Goal: Task Accomplishment & Management: Manage account settings

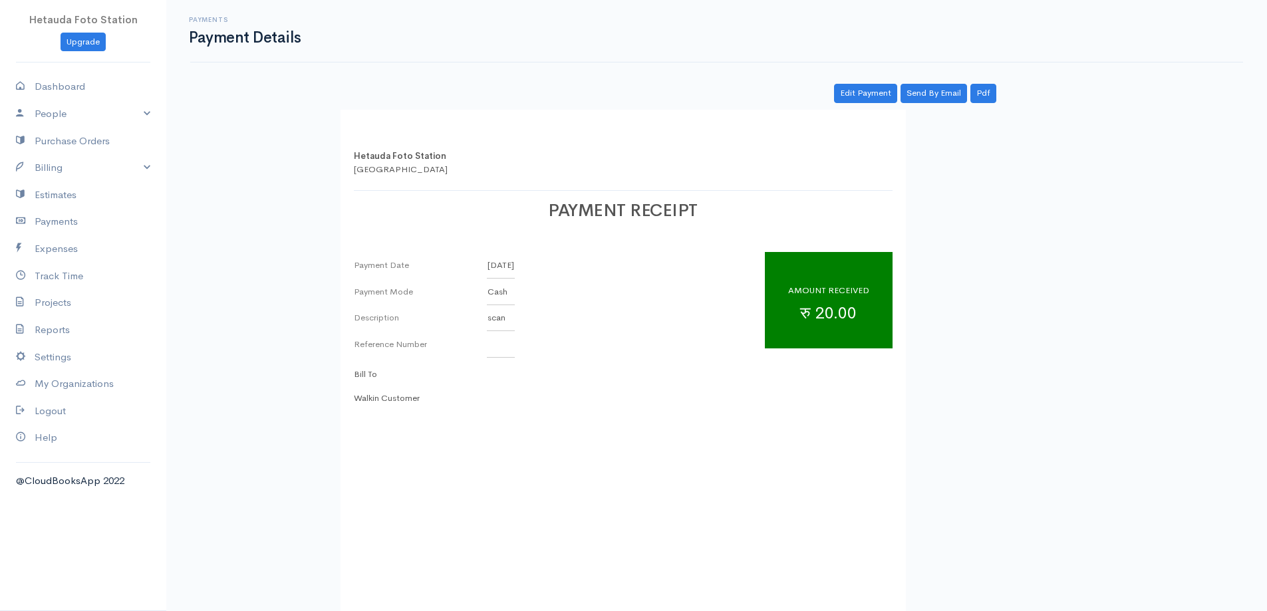
click at [682, 300] on div "Payment Date [DATE] Payment Mode Cash Description scan Reference Number AMOUNT …" at bounding box center [623, 305] width 539 height 106
click at [869, 102] on link "Edit Payment" at bounding box center [865, 93] width 63 height 19
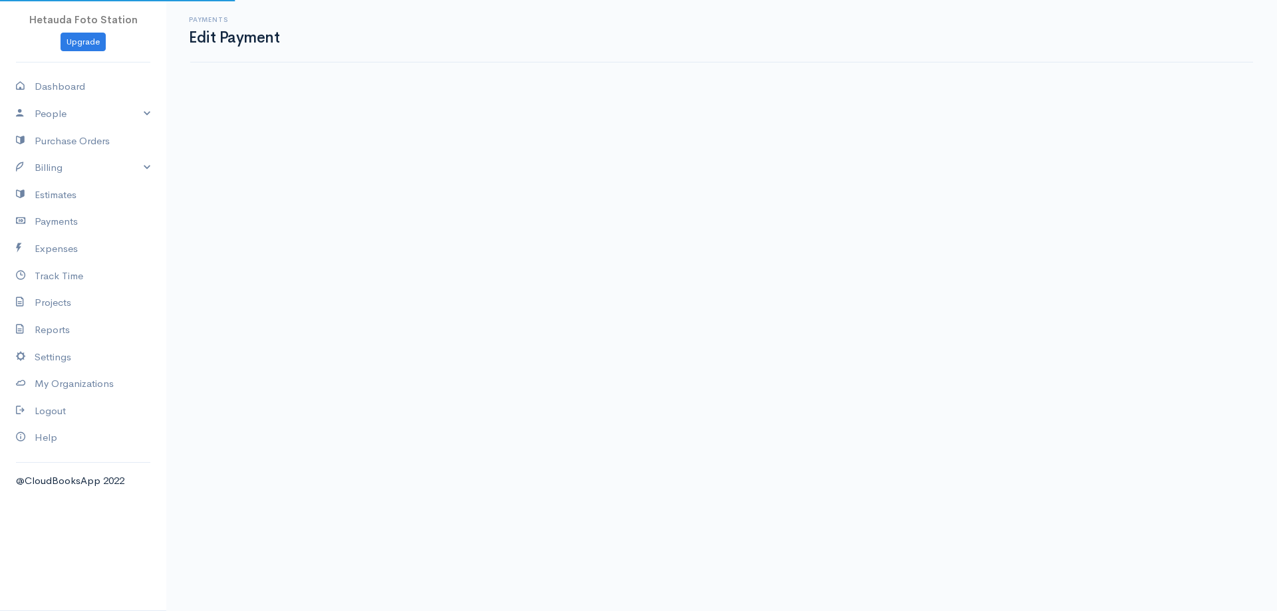
select select "2"
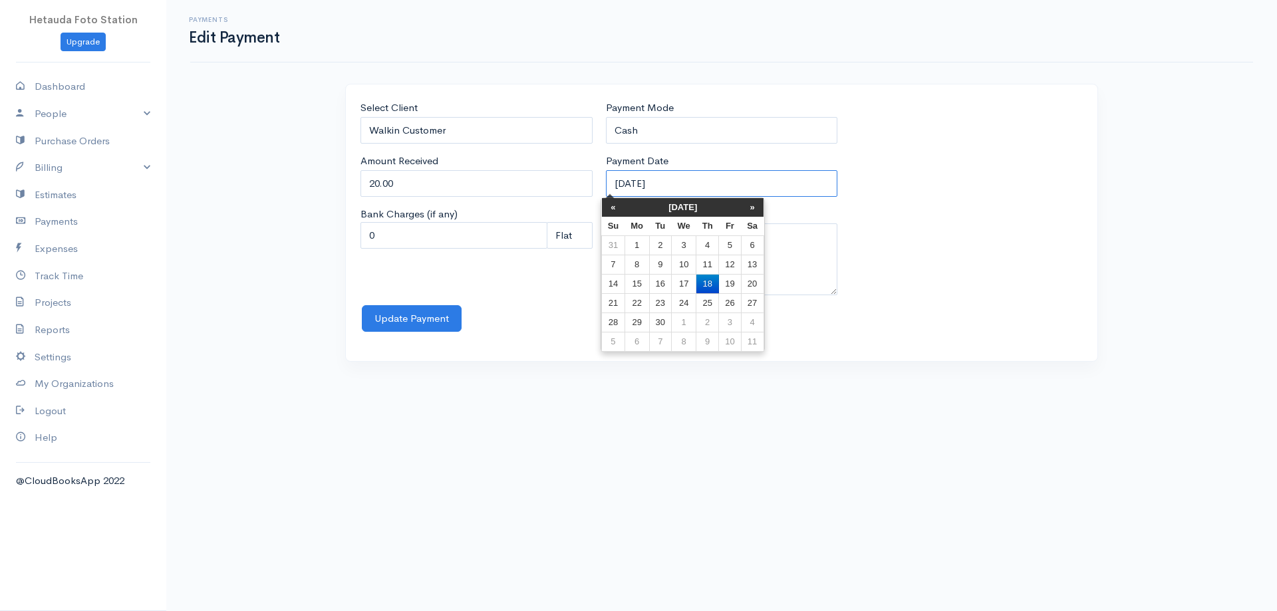
click at [645, 181] on input "[DATE]" at bounding box center [722, 183] width 232 height 27
click at [681, 279] on td "17" at bounding box center [684, 283] width 25 height 19
type input "[DATE]"
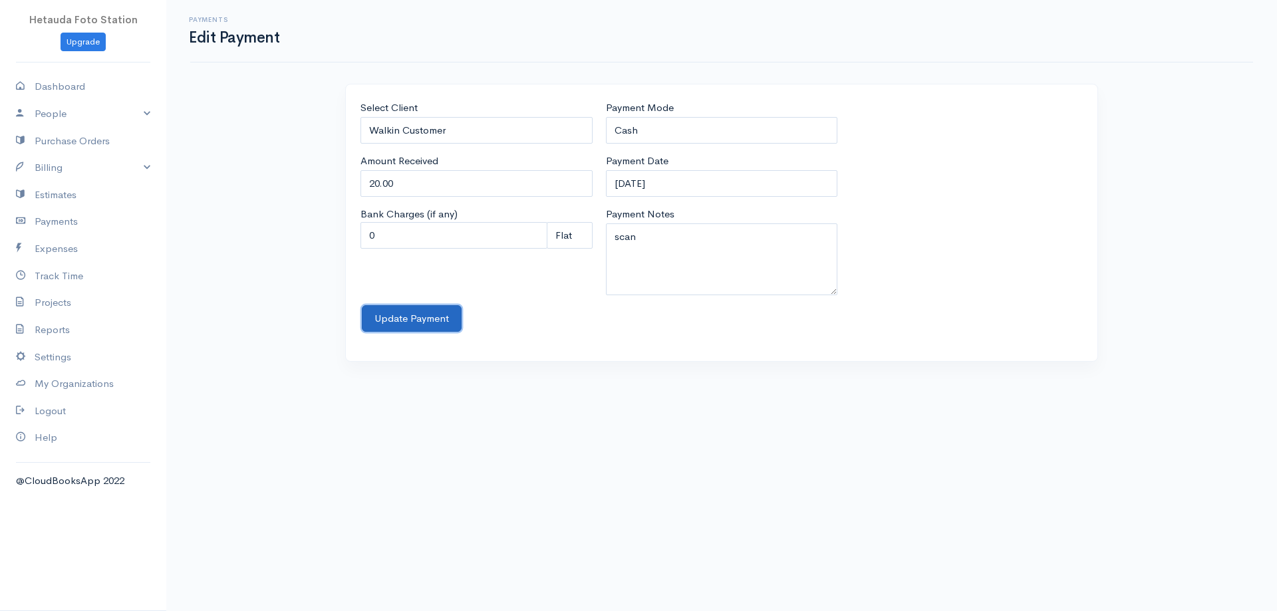
click at [400, 317] on button "Update Payment" at bounding box center [412, 318] width 100 height 27
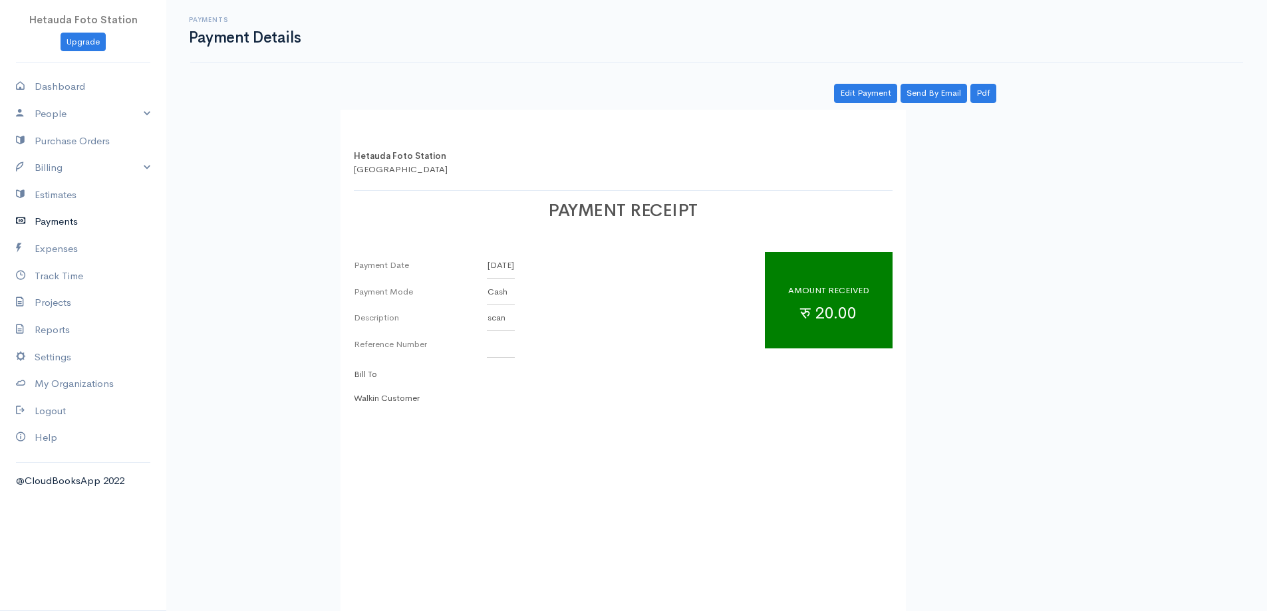
click at [66, 222] on link "Payments" at bounding box center [83, 221] width 166 height 27
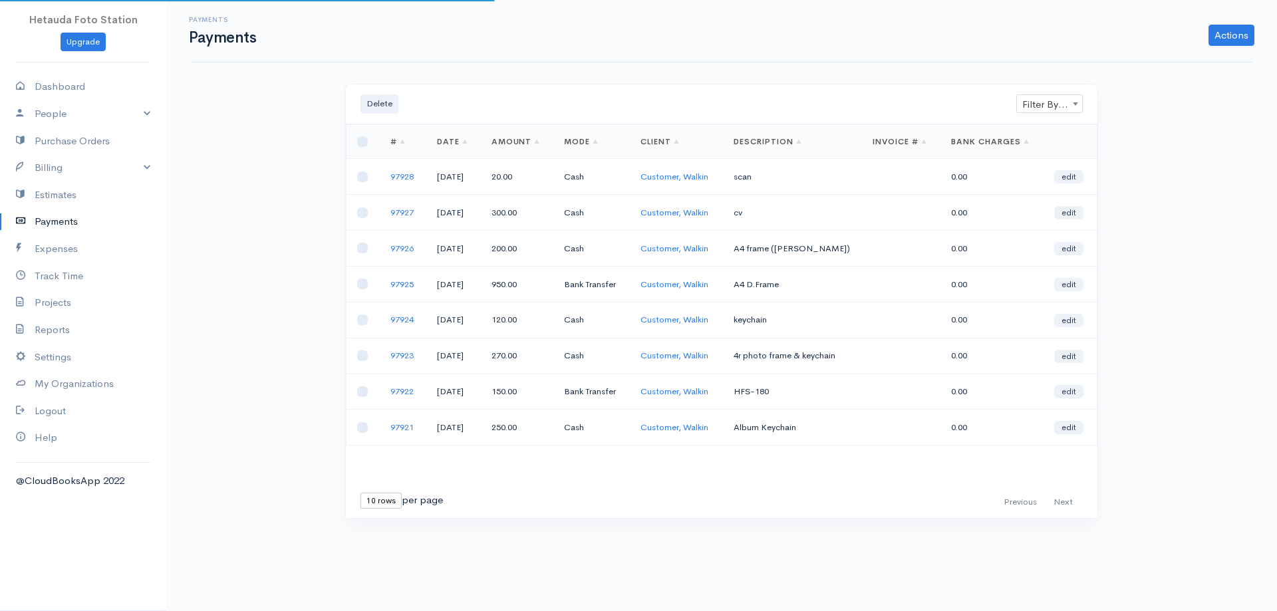
click at [66, 222] on link "Payments" at bounding box center [83, 221] width 166 height 27
click at [1223, 43] on link "Actions" at bounding box center [1232, 35] width 46 height 21
click at [1151, 58] on link "Enter Payment" at bounding box center [1187, 63] width 137 height 23
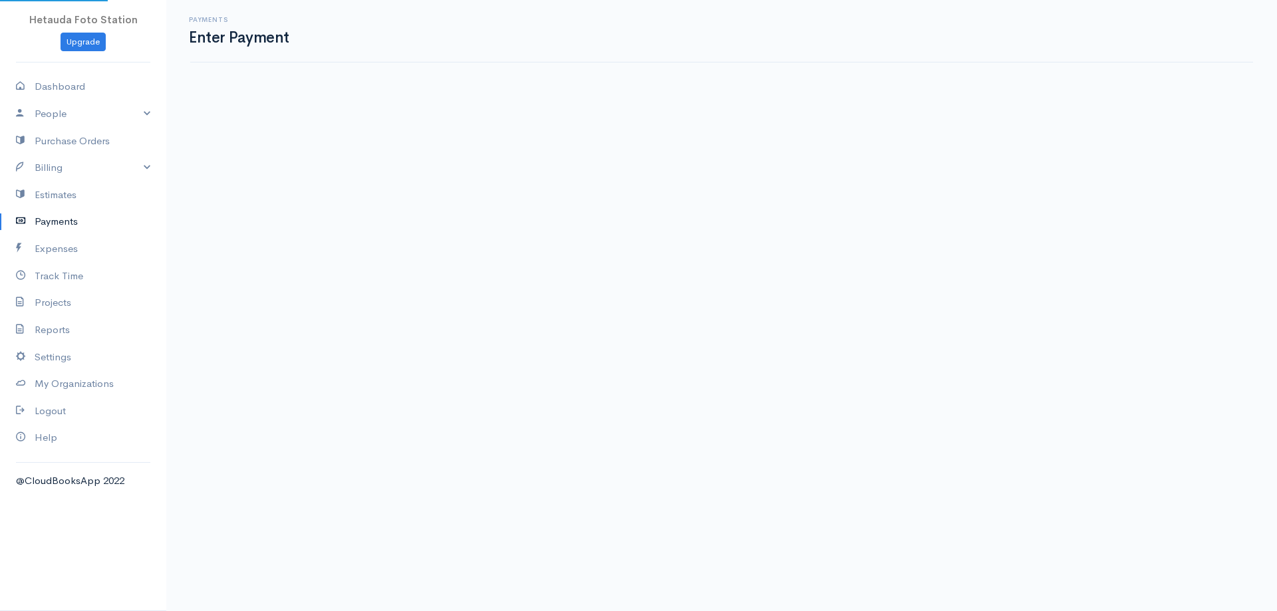
select select "2"
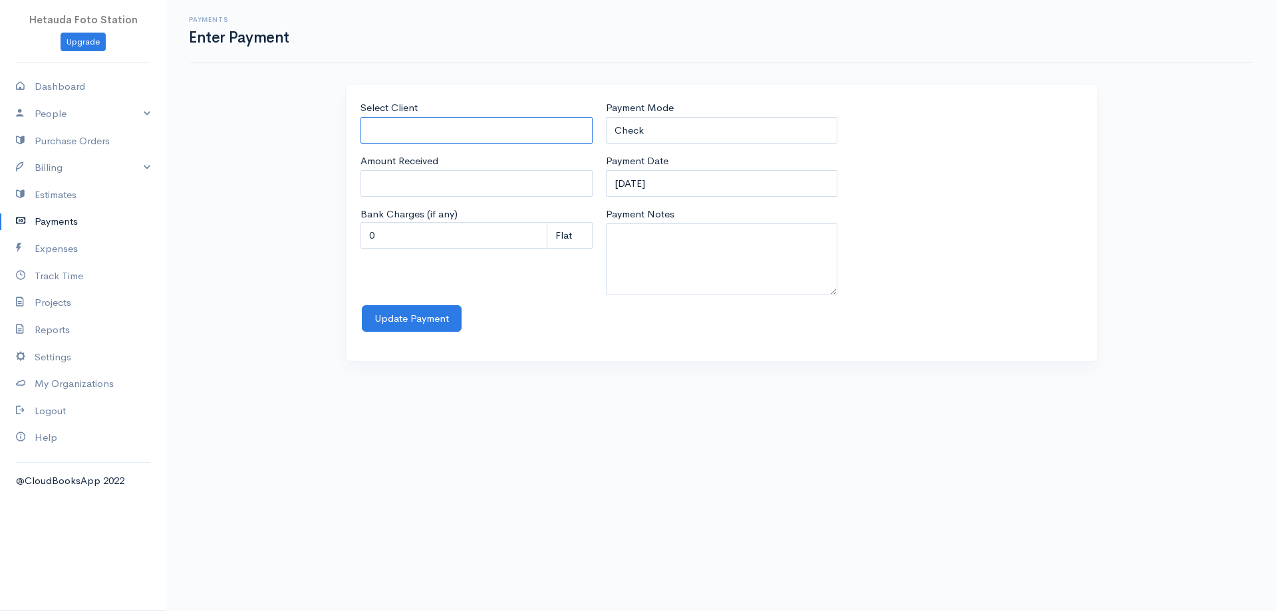
click at [401, 130] on input "Select Client" at bounding box center [477, 130] width 232 height 27
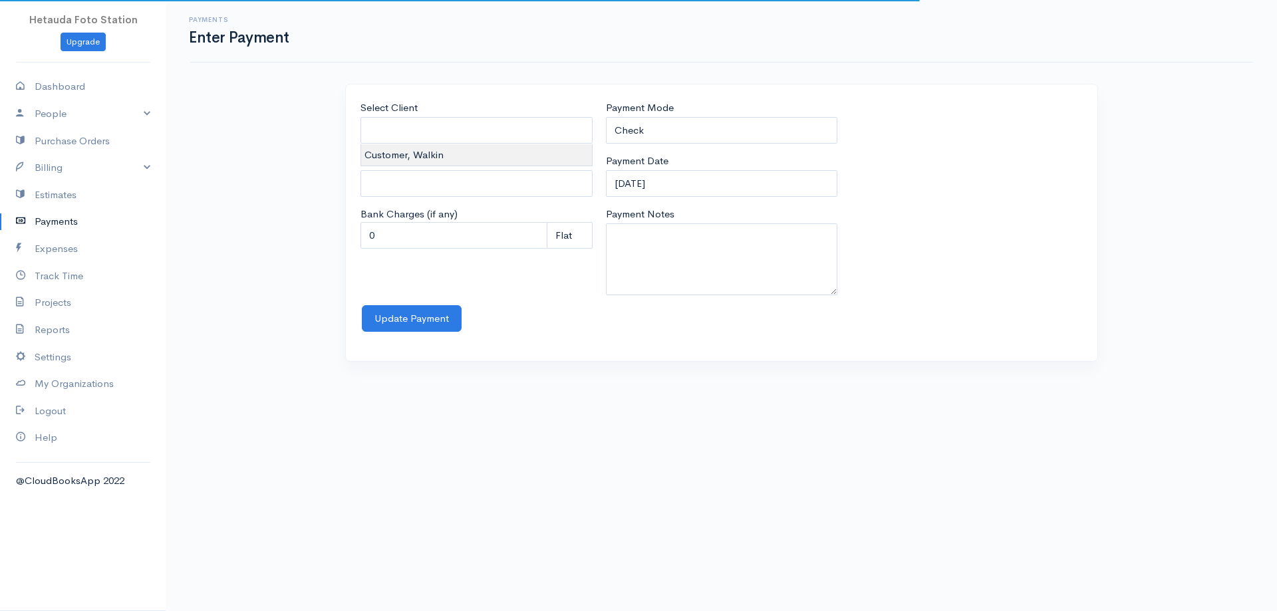
type input "Customer, Walkin"
click at [404, 153] on body "Hetauda Foto Station Upgrade Dashboard People Clients Vendors Staff Users Purch…" at bounding box center [638, 305] width 1277 height 611
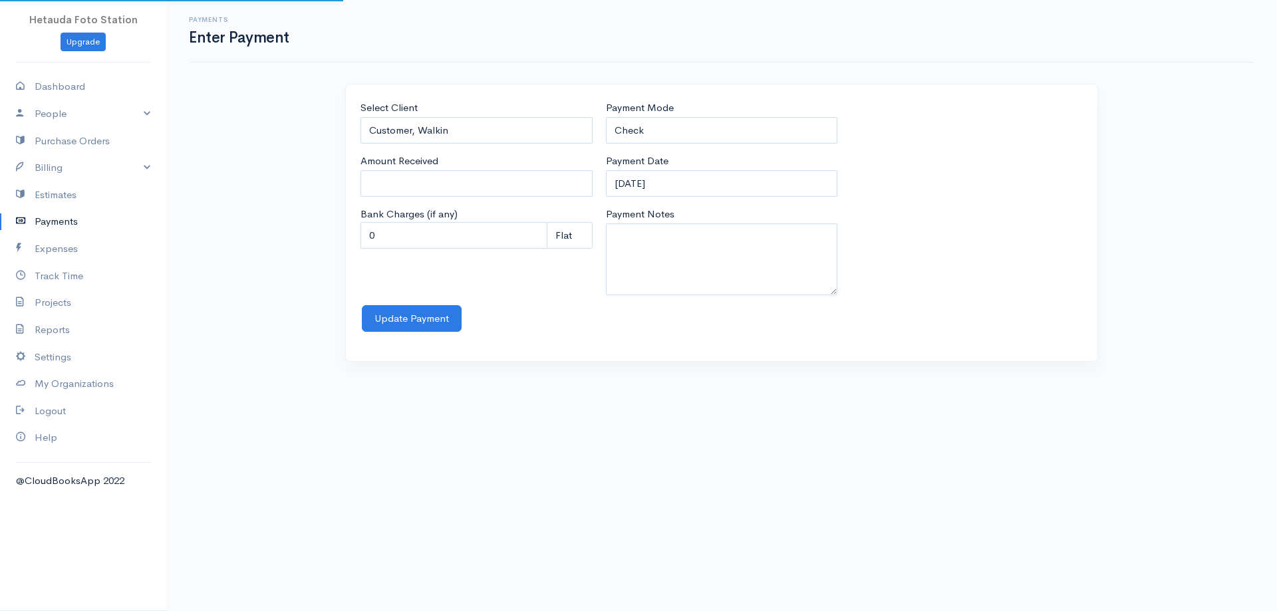
type input "0"
click at [695, 131] on select "Check Bank Transfer Credit Cash Debit ACH VISA MASTERCARD AMEX Discover DINERS …" at bounding box center [722, 130] width 232 height 27
select select "Bank Transfer"
click at [606, 117] on select "Check Bank Transfer Credit Cash Debit ACH VISA MASTERCARD AMEX Discover DINERS …" at bounding box center [722, 130] width 232 height 27
drag, startPoint x: 436, startPoint y: 185, endPoint x: 229, endPoint y: 168, distance: 207.6
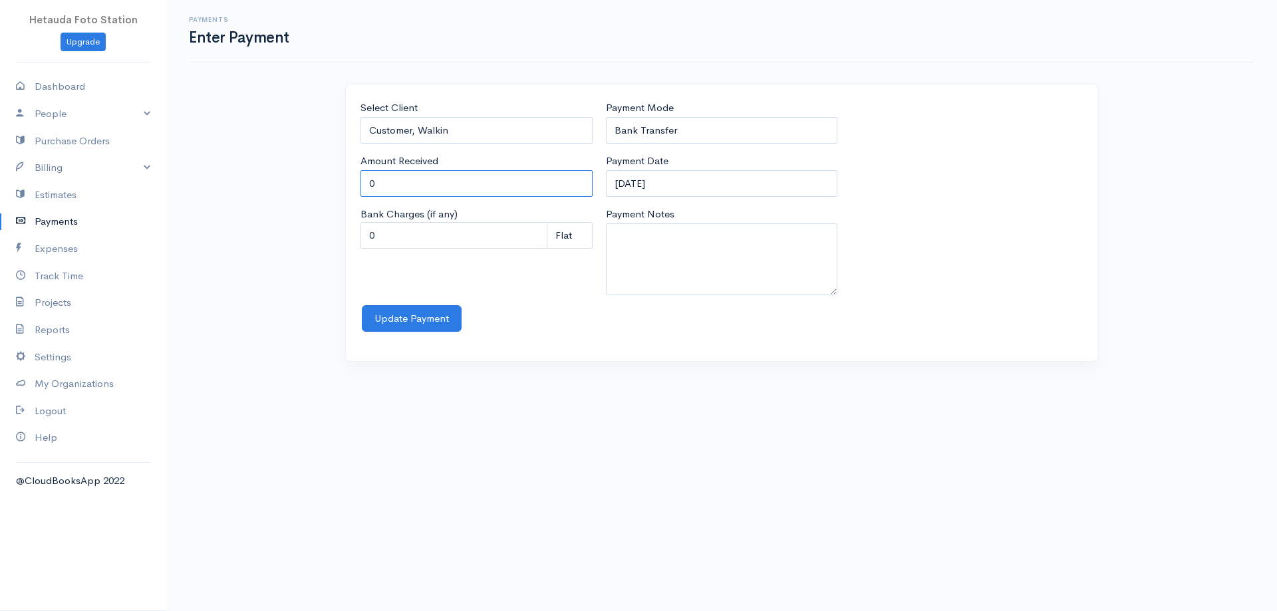
click at [229, 168] on div "Payments Enter Payment Select Client Customer, Walkin Amount Received 0 Bank Ch…" at bounding box center [721, 189] width 1111 height 378
type input "1150"
click at [643, 182] on input "[DATE]" at bounding box center [722, 183] width 232 height 27
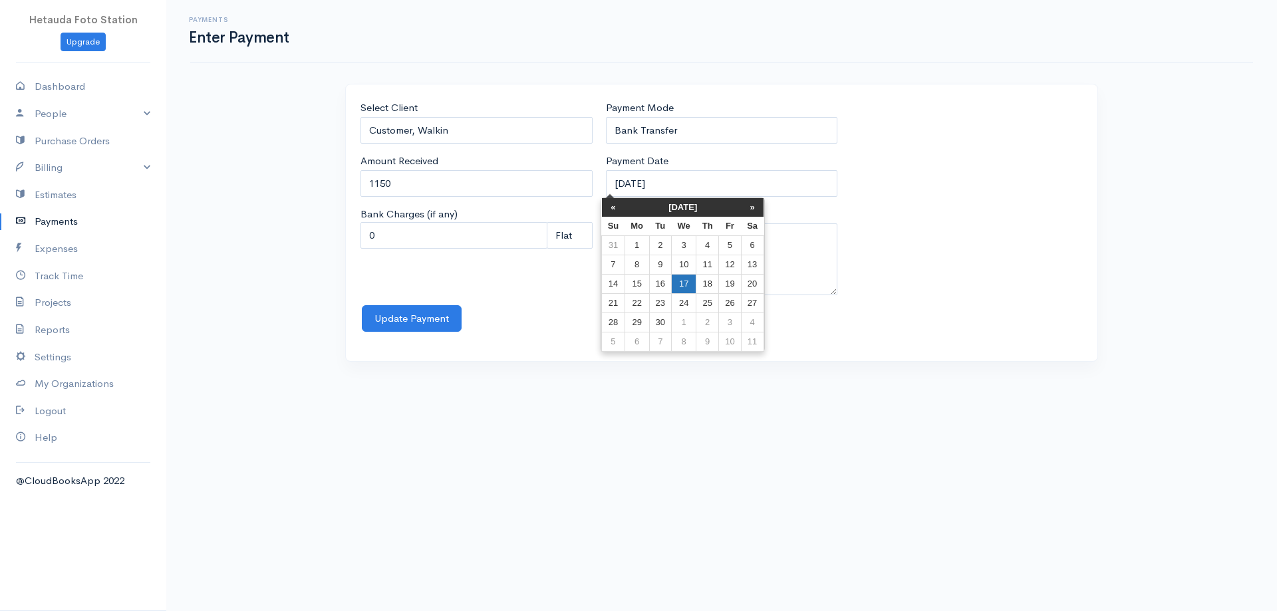
click at [688, 287] on td "17" at bounding box center [684, 283] width 25 height 19
type input "[DATE]"
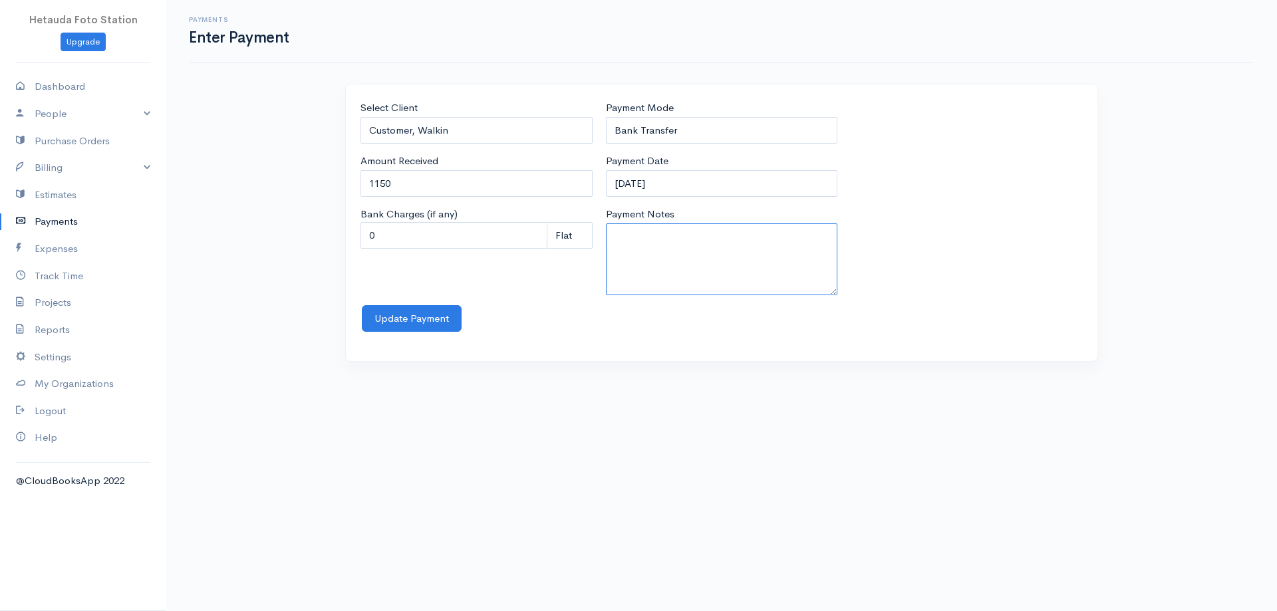
click at [645, 244] on textarea "Payment Notes" at bounding box center [722, 259] width 232 height 72
type textarea "Magic Mirara"
click at [414, 317] on button "Update Payment" at bounding box center [412, 318] width 100 height 27
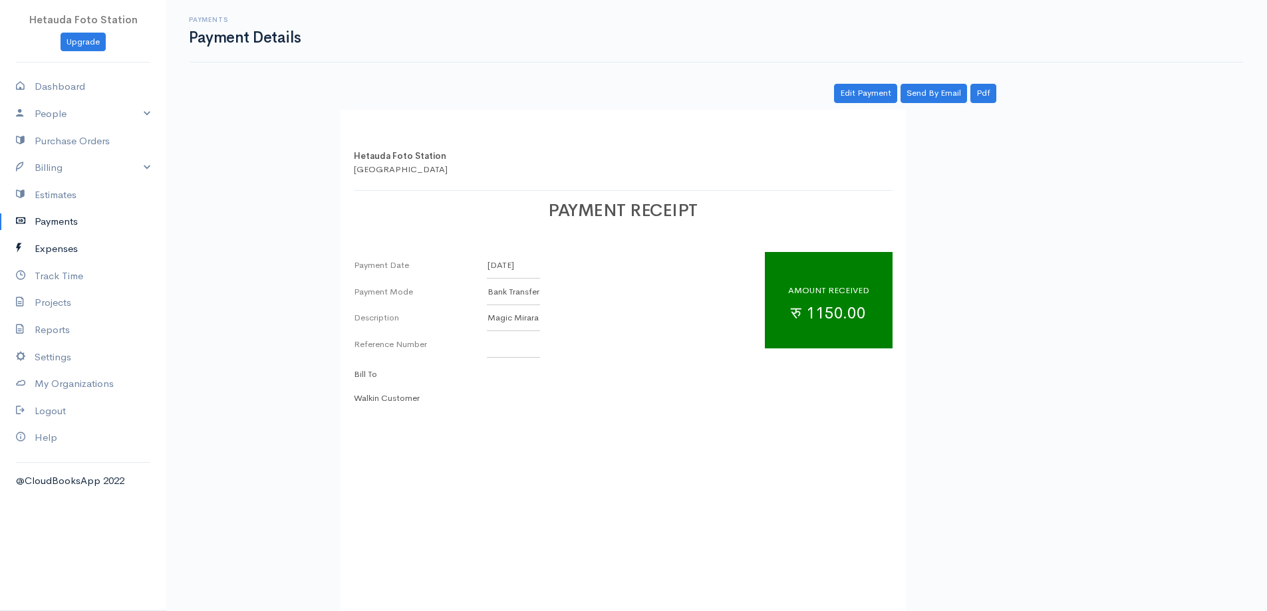
click at [55, 237] on link "Expenses" at bounding box center [83, 248] width 166 height 27
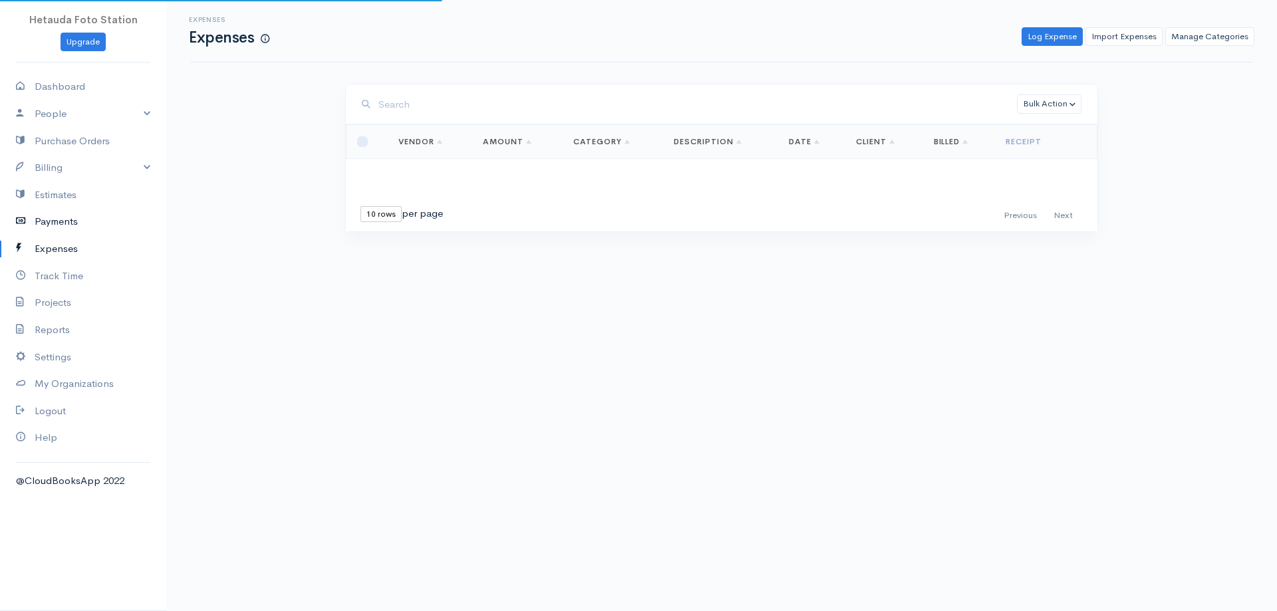
click at [54, 228] on link "Payments" at bounding box center [83, 221] width 166 height 27
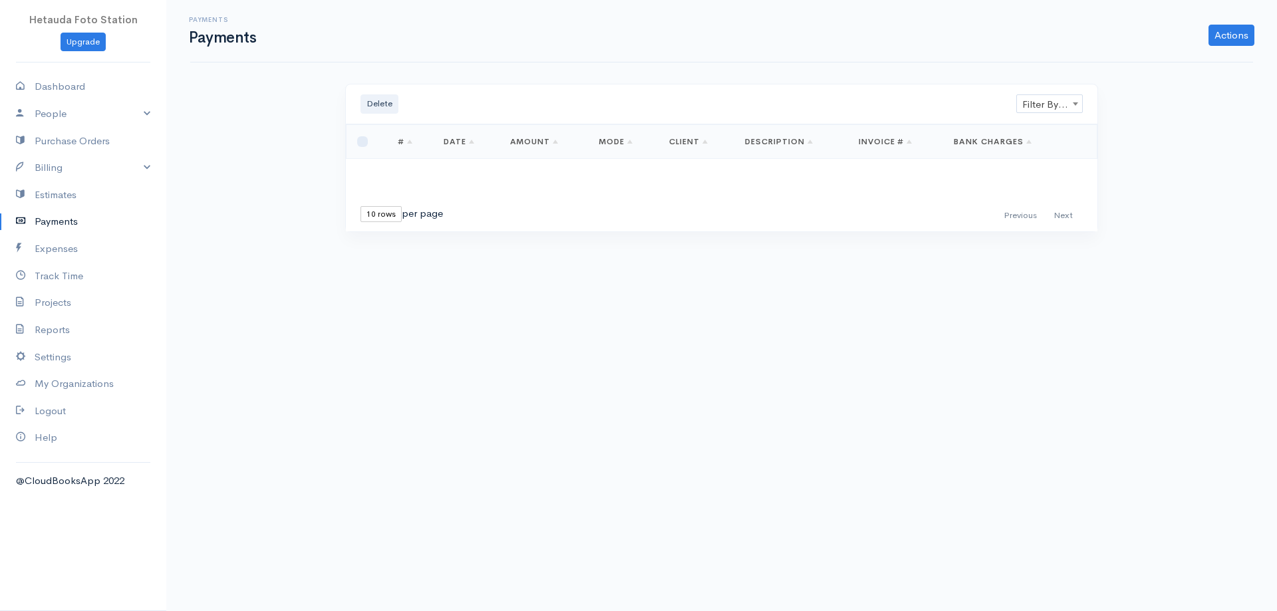
click at [54, 228] on link "Payments" at bounding box center [83, 221] width 166 height 27
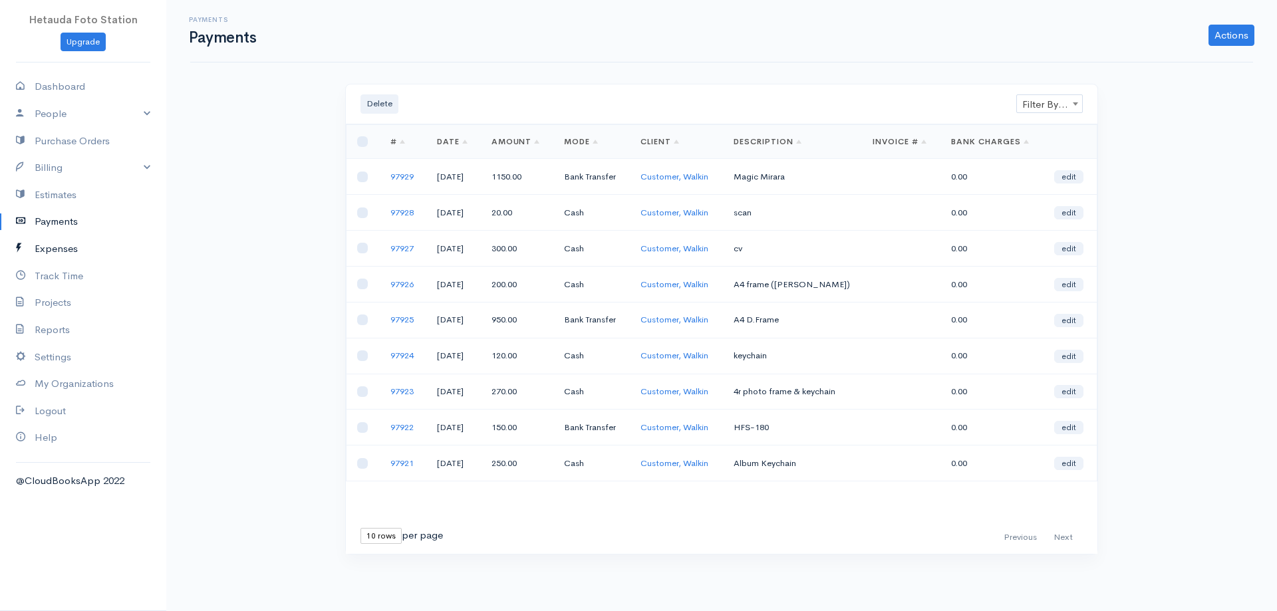
click at [71, 254] on link "Expenses" at bounding box center [83, 248] width 166 height 27
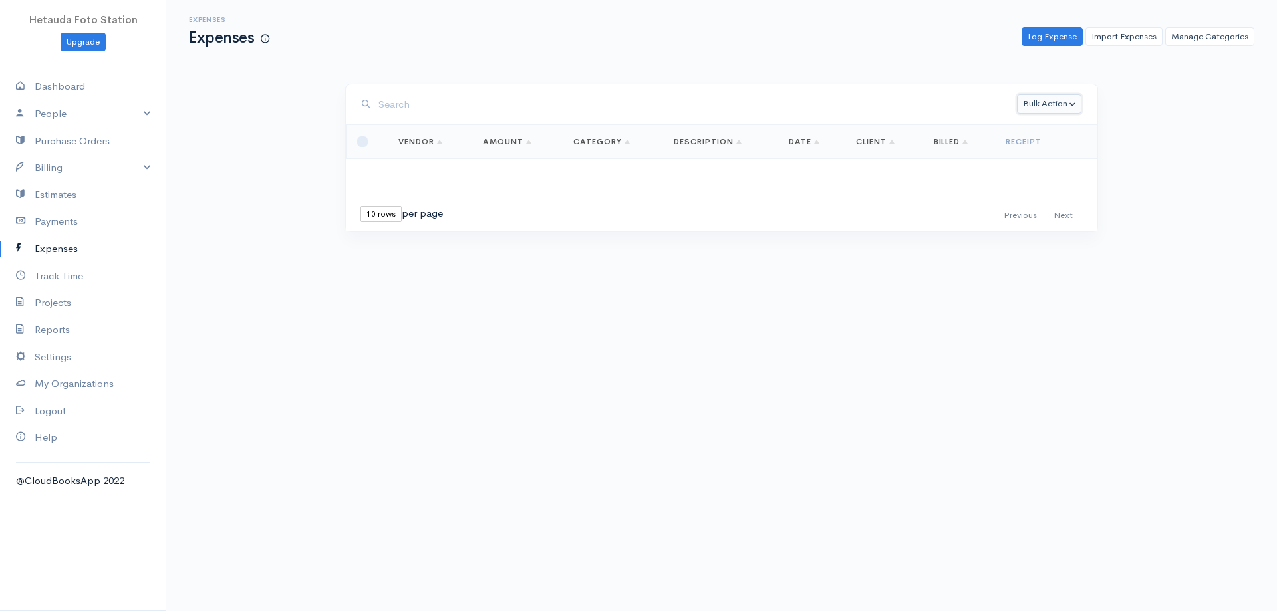
click at [1066, 104] on button "Bulk Action" at bounding box center [1049, 103] width 65 height 19
click at [360, 138] on input "checkbox" at bounding box center [362, 141] width 11 height 11
checkbox input "true"
click at [1065, 103] on button "Bulk Action" at bounding box center [1049, 103] width 65 height 19
click at [1070, 155] on link "Convert to Invoice" at bounding box center [1075, 154] width 115 height 23
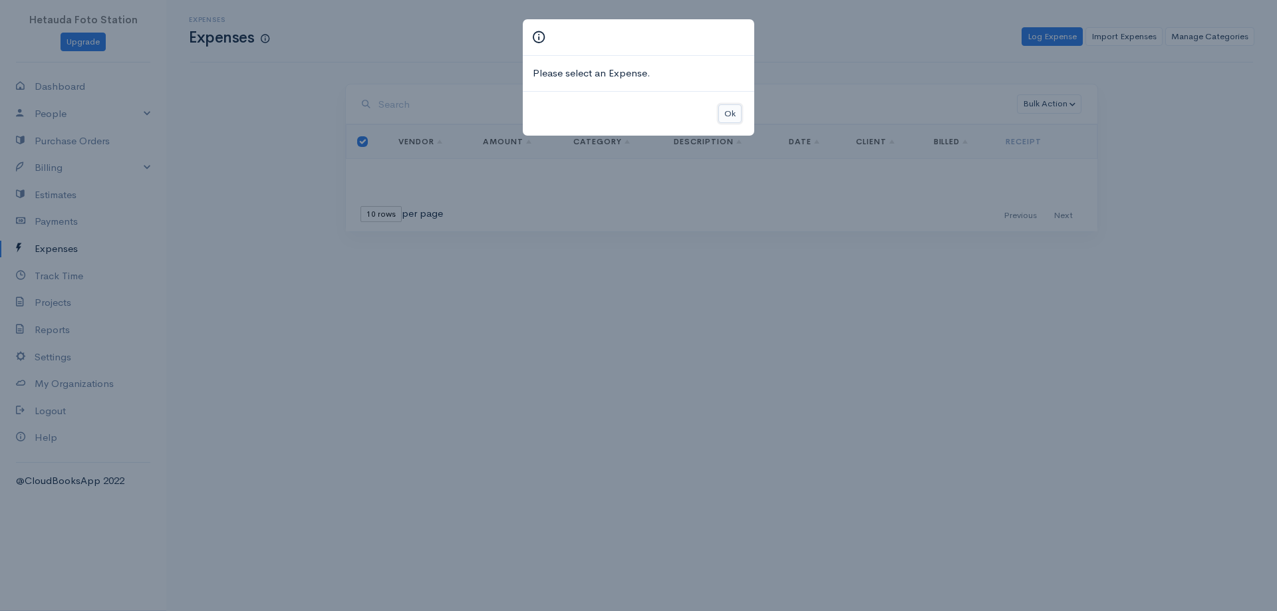
click at [725, 112] on button "Ok" at bounding box center [729, 113] width 23 height 19
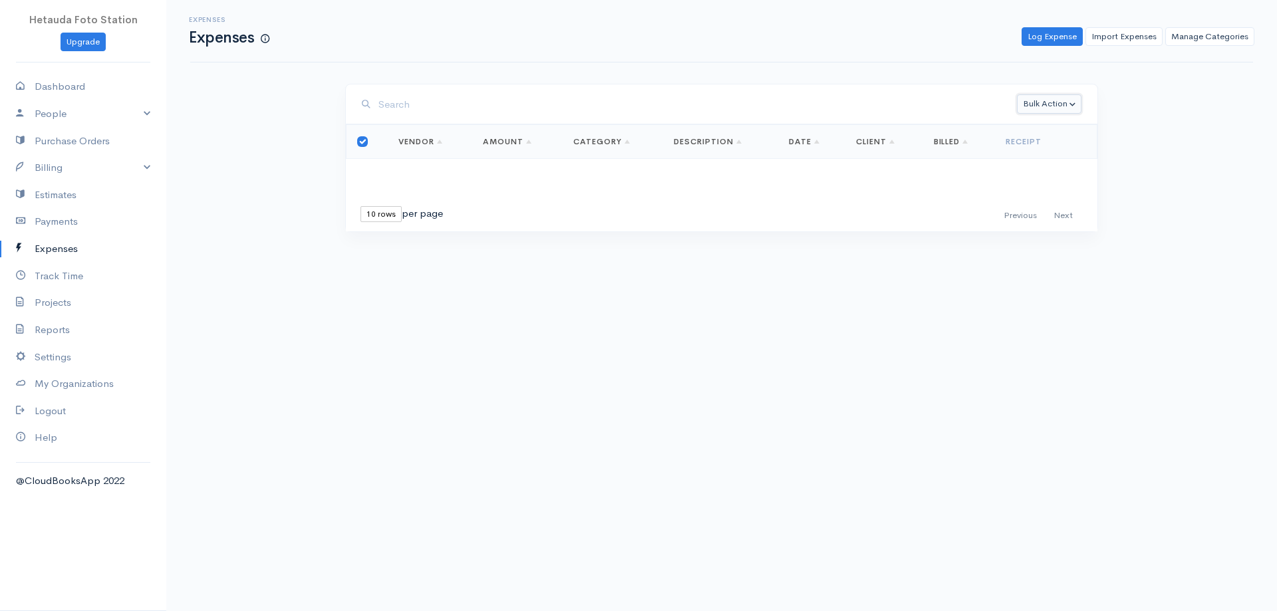
click at [1054, 104] on button "Bulk Action" at bounding box center [1049, 103] width 65 height 19
click at [598, 138] on link "Category" at bounding box center [601, 141] width 57 height 11
click at [1067, 37] on link "Log Expense" at bounding box center [1052, 36] width 61 height 19
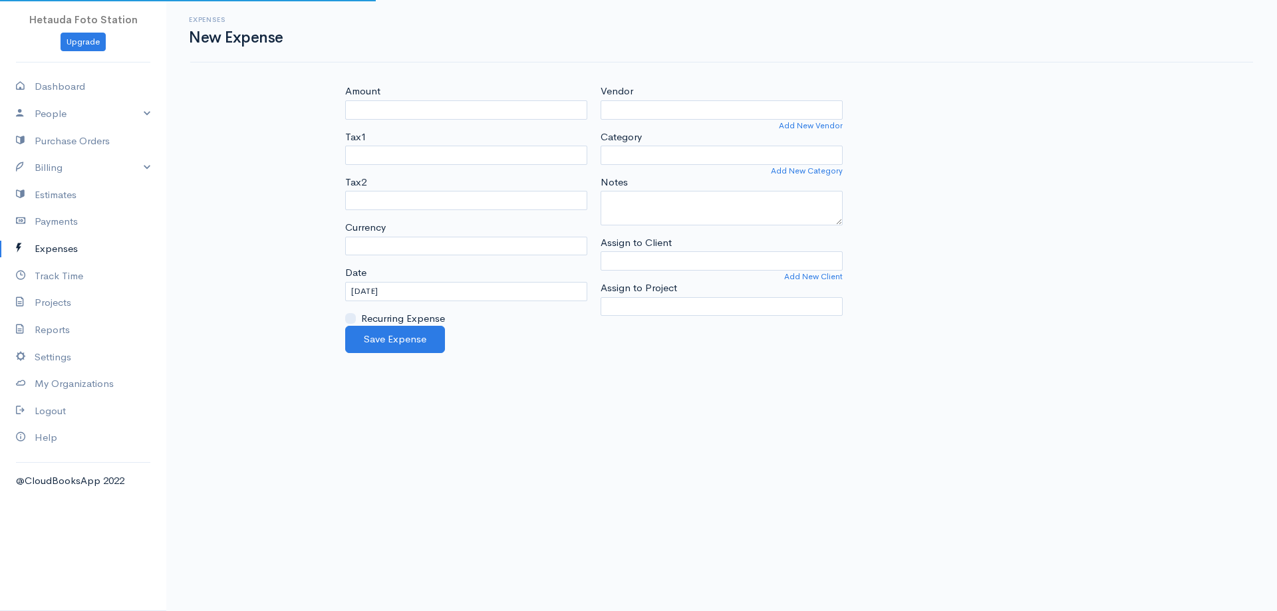
select select "NPR"
click at [412, 105] on input "Amount" at bounding box center [466, 109] width 242 height 19
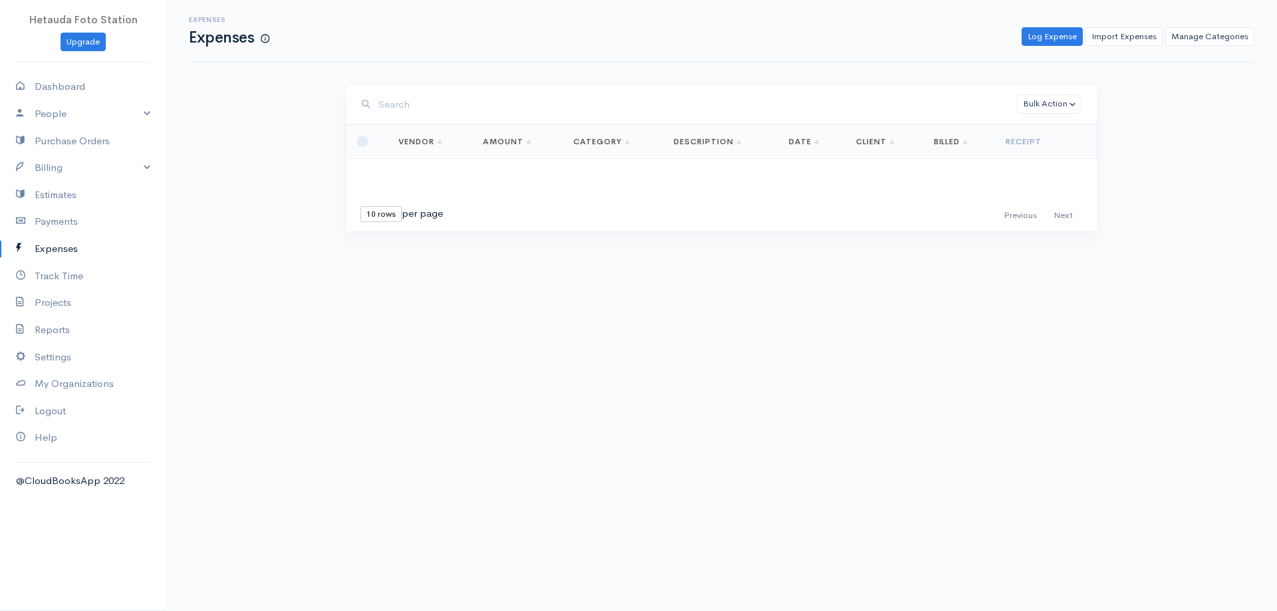
click at [67, 247] on link "Expenses" at bounding box center [83, 248] width 166 height 27
click at [1133, 39] on link "Import Expenses" at bounding box center [1124, 36] width 77 height 19
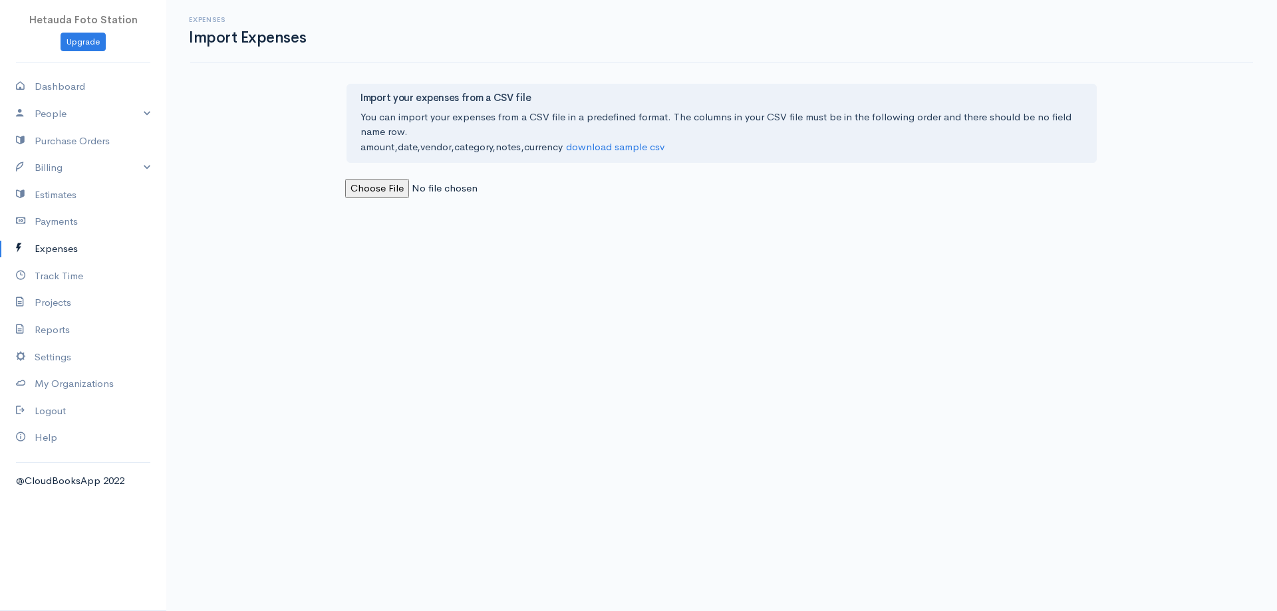
click at [54, 252] on link "Expenses" at bounding box center [83, 248] width 166 height 27
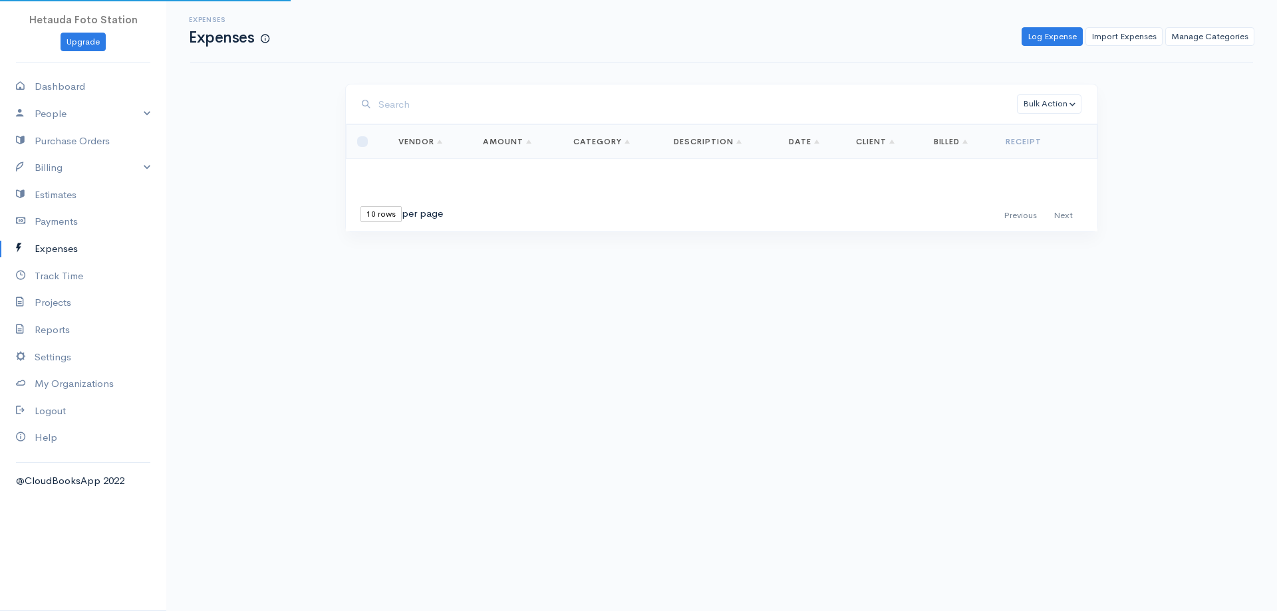
click at [54, 252] on link "Expenses" at bounding box center [83, 248] width 166 height 27
click at [1192, 36] on link "Manage Categories" at bounding box center [1209, 36] width 89 height 19
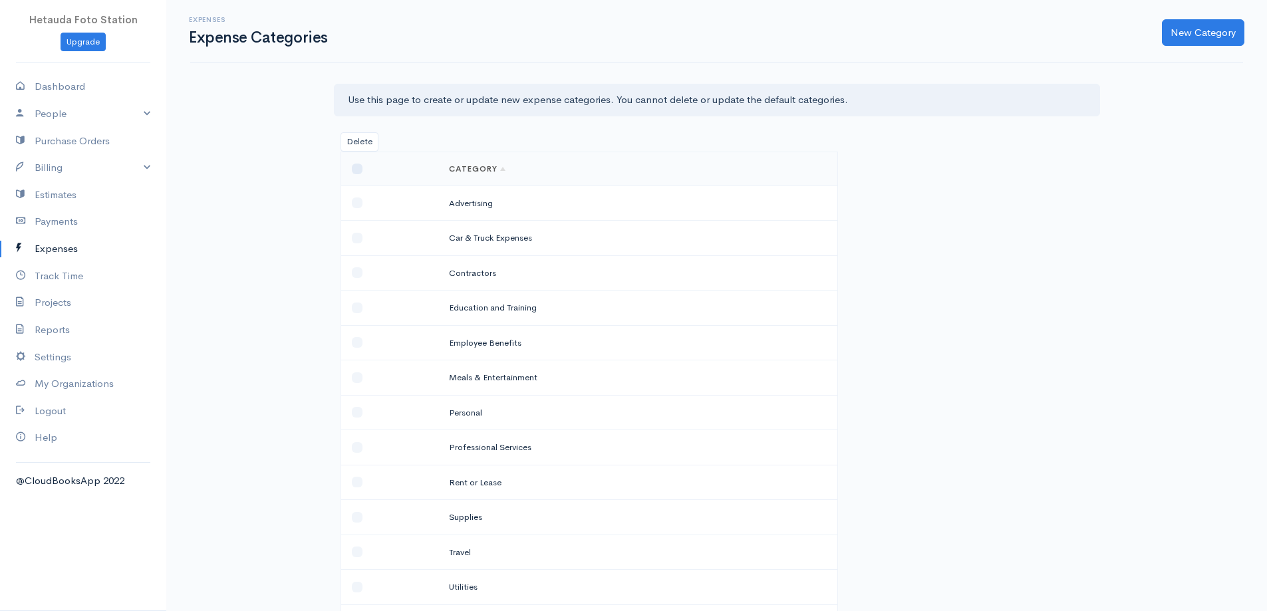
click at [39, 250] on link "Expenses" at bounding box center [83, 248] width 166 height 27
click at [41, 249] on link "Expenses" at bounding box center [83, 248] width 166 height 27
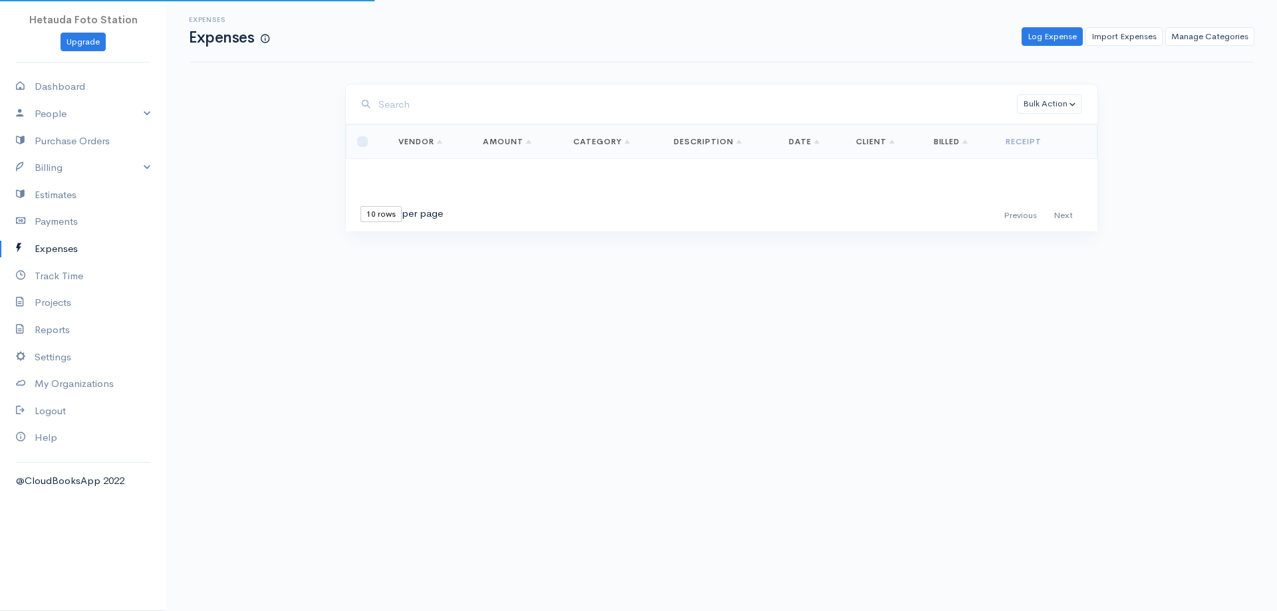
click at [41, 249] on link "Expenses" at bounding box center [83, 248] width 166 height 27
click at [69, 221] on link "Payments" at bounding box center [83, 221] width 166 height 27
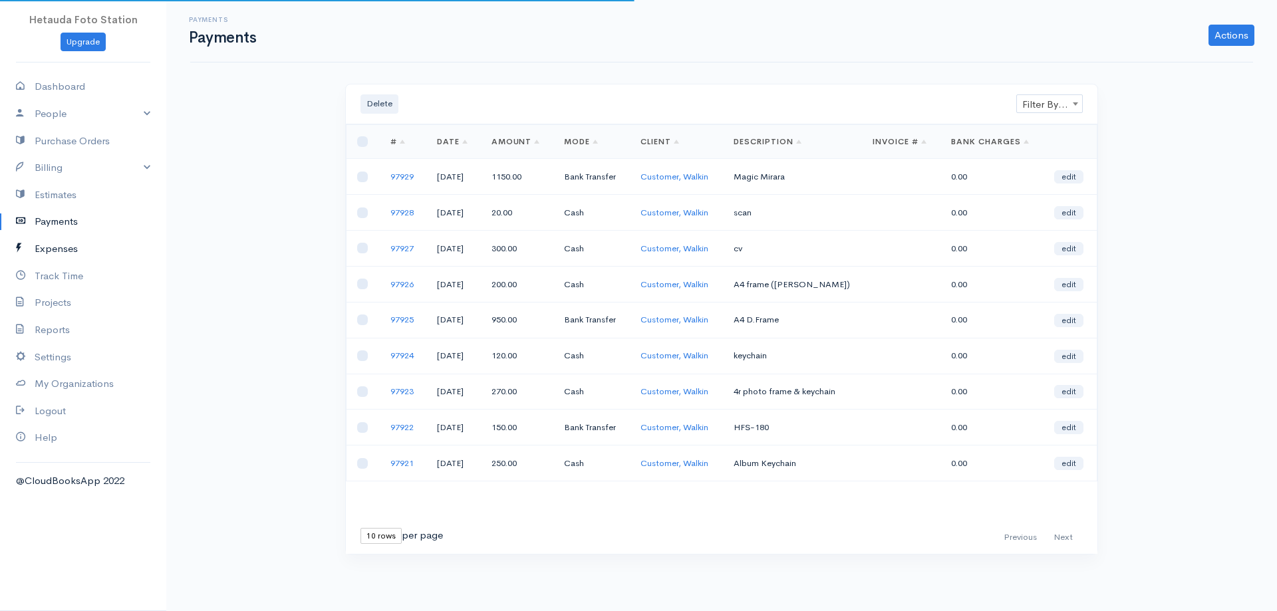
click at [59, 250] on link "Expenses" at bounding box center [83, 248] width 166 height 27
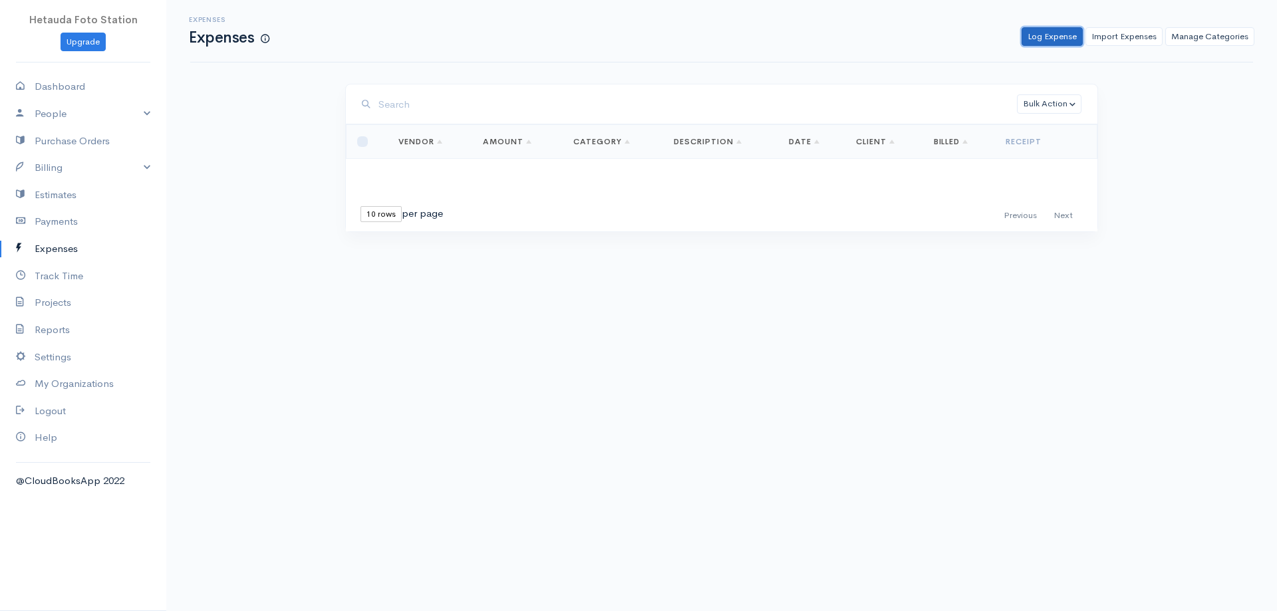
click at [1050, 41] on link "Log Expense" at bounding box center [1052, 36] width 61 height 19
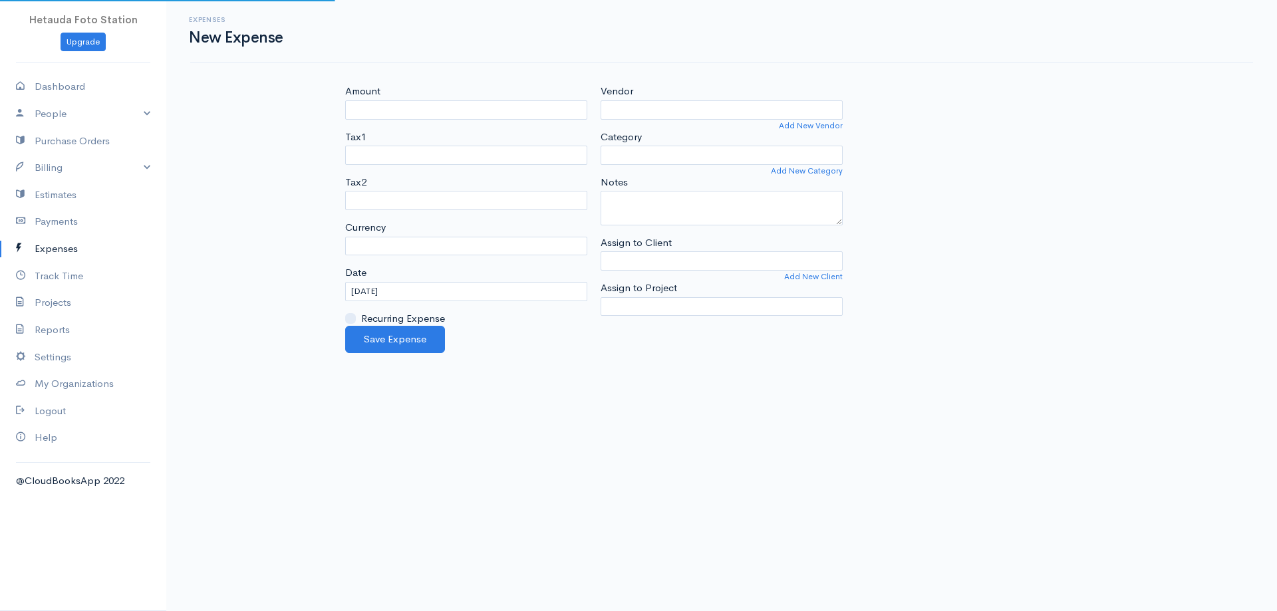
select select "NPR"
click at [466, 113] on input "Amount" at bounding box center [466, 109] width 242 height 19
type input "100"
drag, startPoint x: 410, startPoint y: 114, endPoint x: 234, endPoint y: 77, distance: 179.4
click at [237, 77] on div "Expenses New Expense Amount 100 Tax1 Tax2 Currency U.S. Dollars ($) Canadian Do…" at bounding box center [721, 176] width 1111 height 353
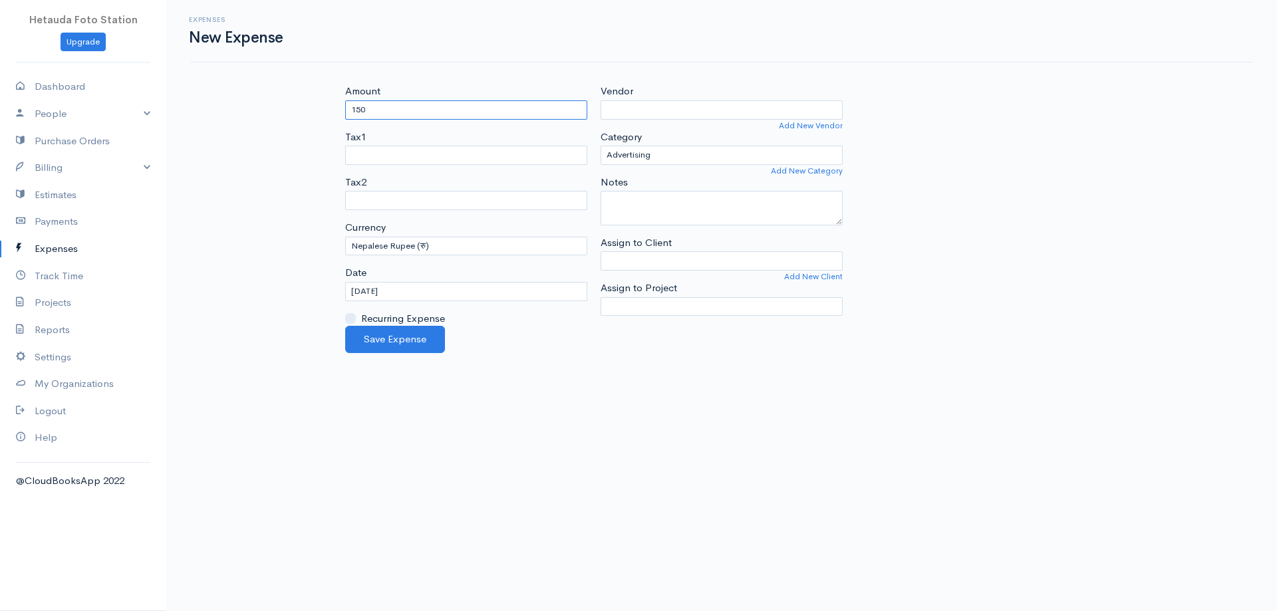
type input "150"
click at [651, 151] on select "Advertising Car & Truck Expenses Contractors Education Education and Training E…" at bounding box center [722, 155] width 242 height 19
click at [523, 362] on body "Hetauda Foto Station Upgrade Dashboard People Clients Vendors Staff Users Purch…" at bounding box center [638, 305] width 1277 height 611
click at [66, 245] on link "Expenses" at bounding box center [83, 248] width 166 height 27
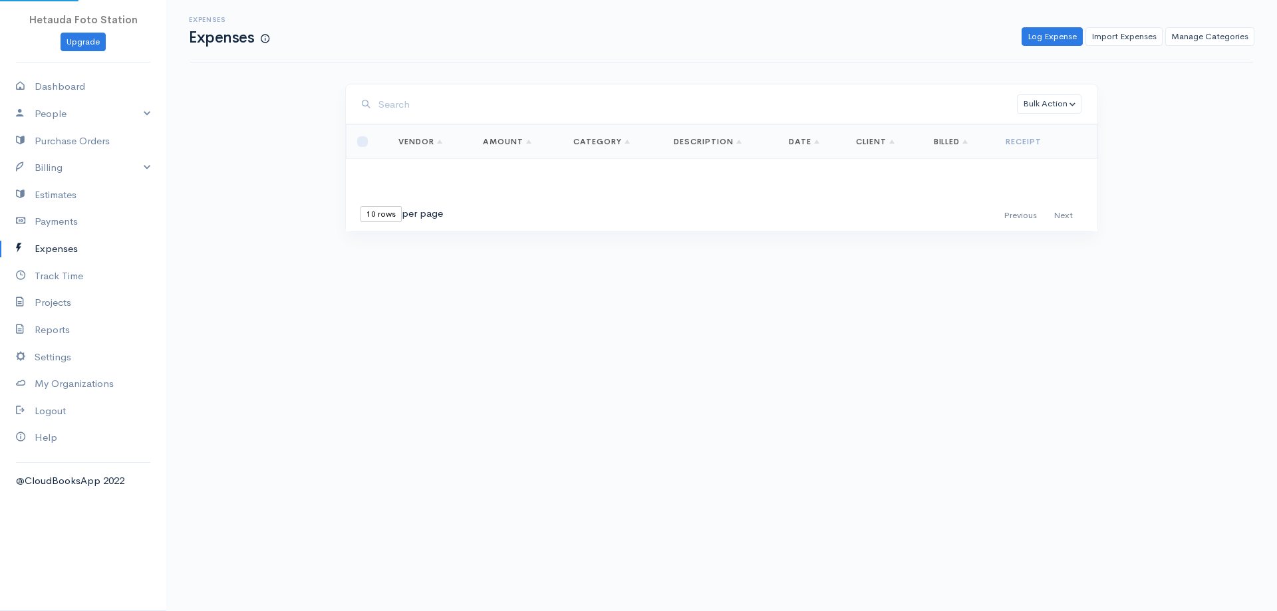
click at [66, 245] on link "Expenses" at bounding box center [83, 248] width 166 height 27
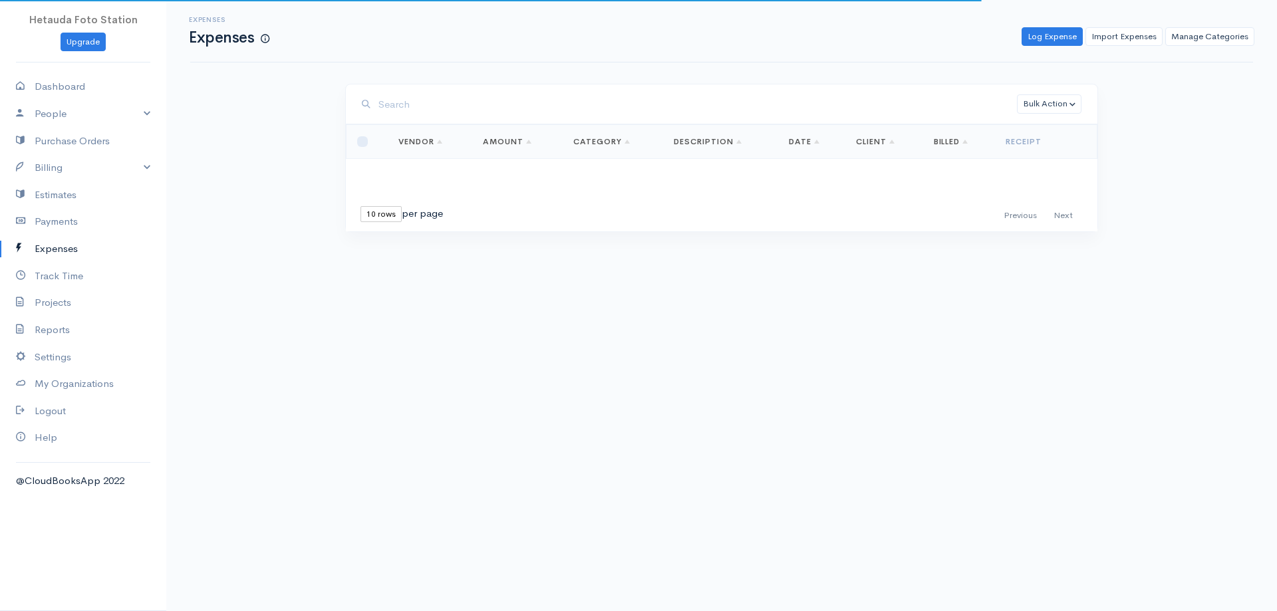
click at [66, 245] on link "Expenses" at bounding box center [83, 248] width 166 height 27
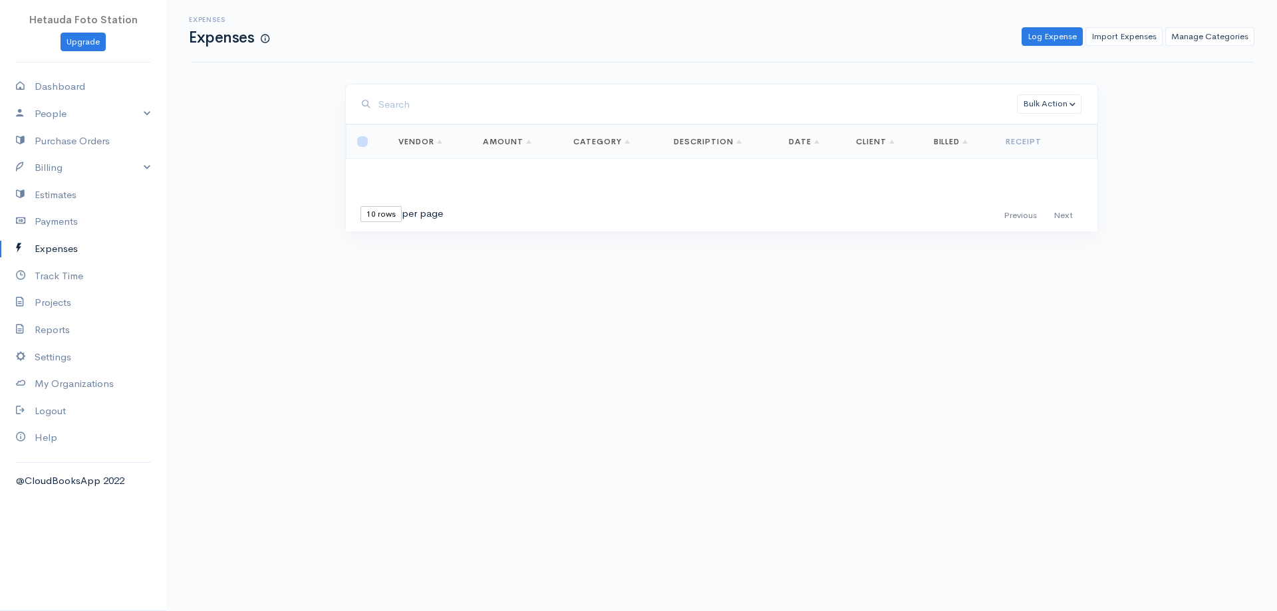
click at [365, 144] on input "checkbox" at bounding box center [362, 141] width 11 height 11
checkbox input "true"
click at [1070, 100] on button "Bulk Action" at bounding box center [1049, 103] width 65 height 19
click at [1064, 151] on link "Convert to Invoice" at bounding box center [1075, 154] width 115 height 23
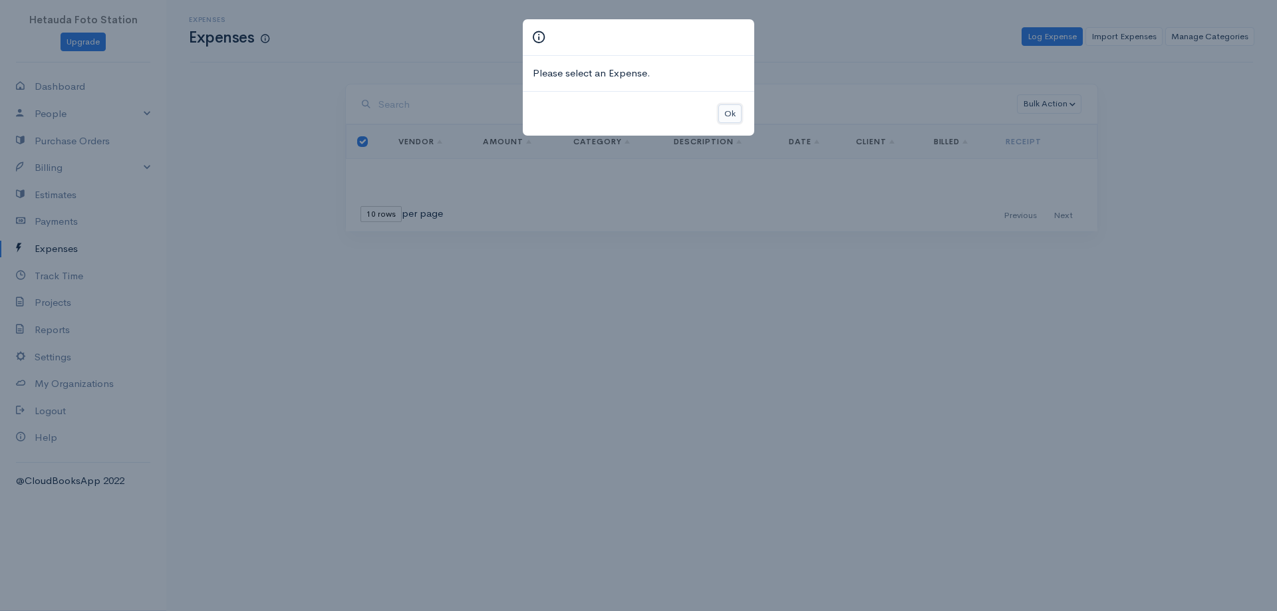
click at [735, 112] on button "Ok" at bounding box center [729, 113] width 23 height 19
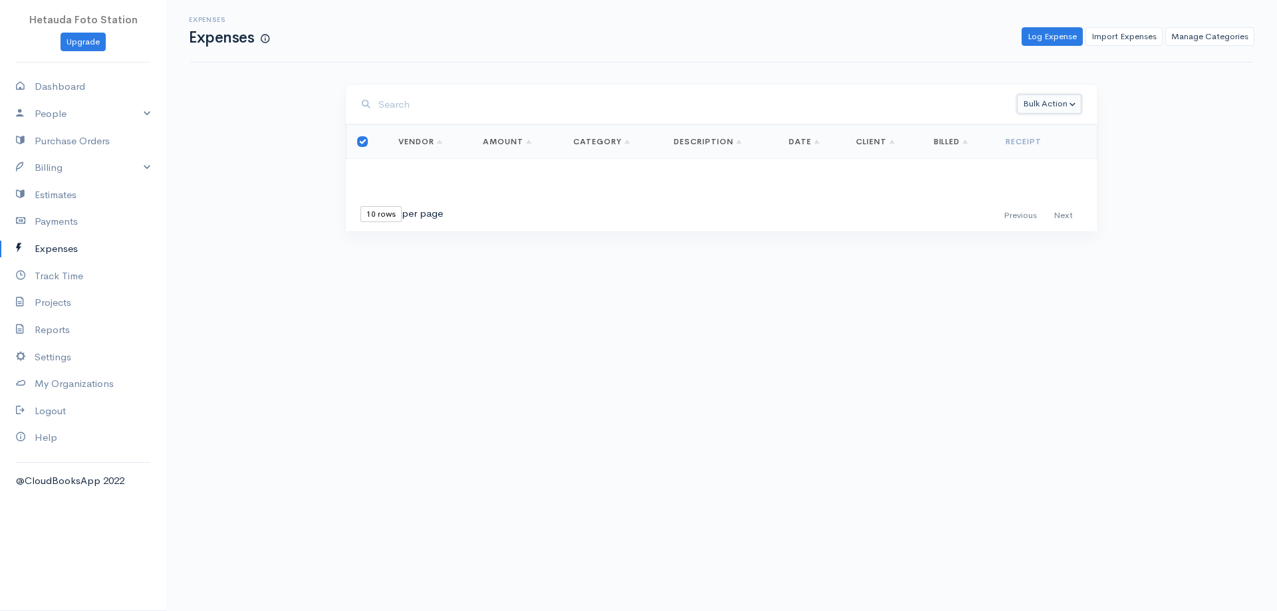
click at [1078, 101] on button "Bulk Action" at bounding box center [1049, 103] width 65 height 19
click at [1060, 124] on link "Delete" at bounding box center [1075, 131] width 115 height 23
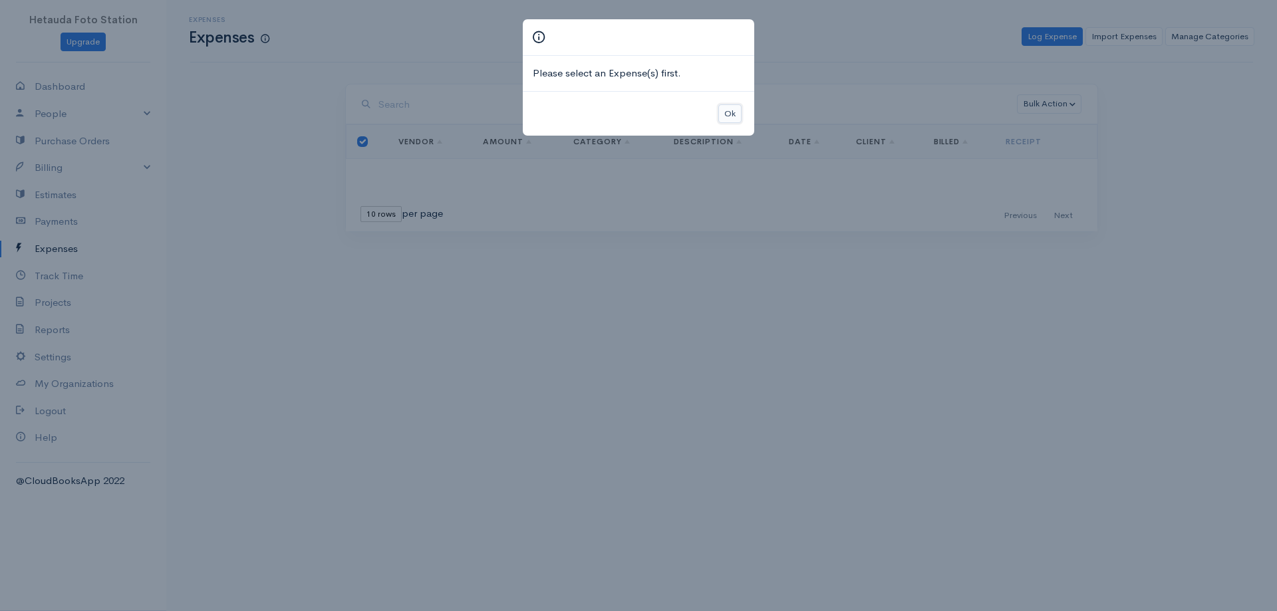
click at [733, 110] on button "Ok" at bounding box center [729, 113] width 23 height 19
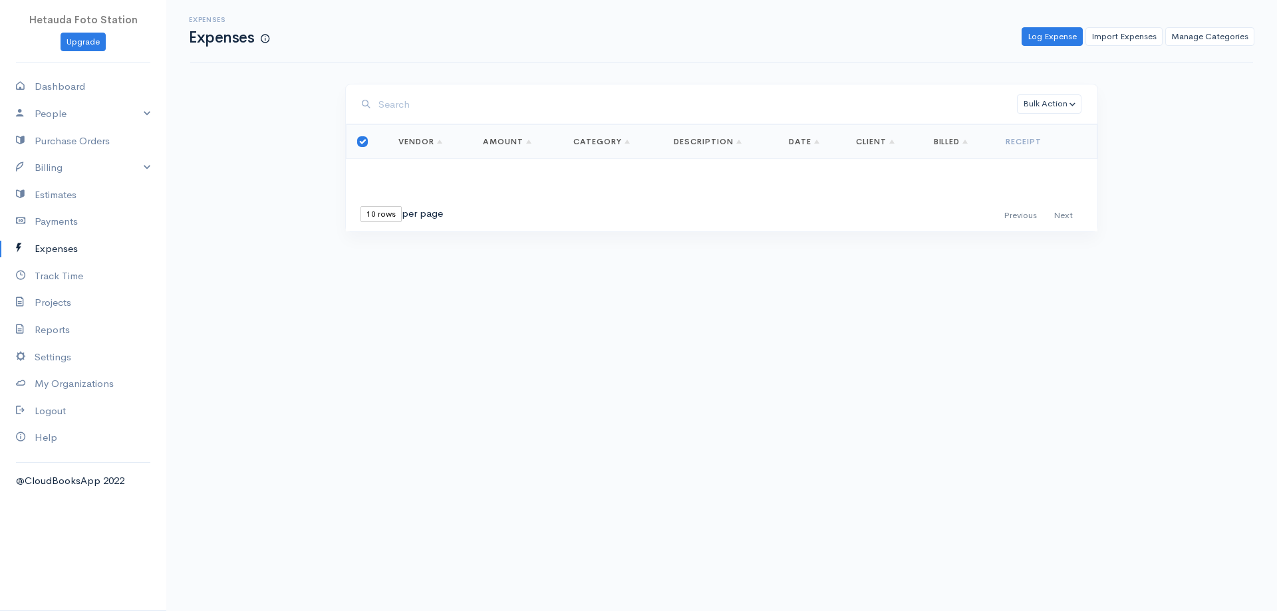
click at [502, 146] on link "Amount" at bounding box center [507, 141] width 49 height 11
click at [51, 242] on link "Expenses" at bounding box center [83, 248] width 166 height 27
click at [52, 242] on link "Expenses" at bounding box center [83, 248] width 166 height 27
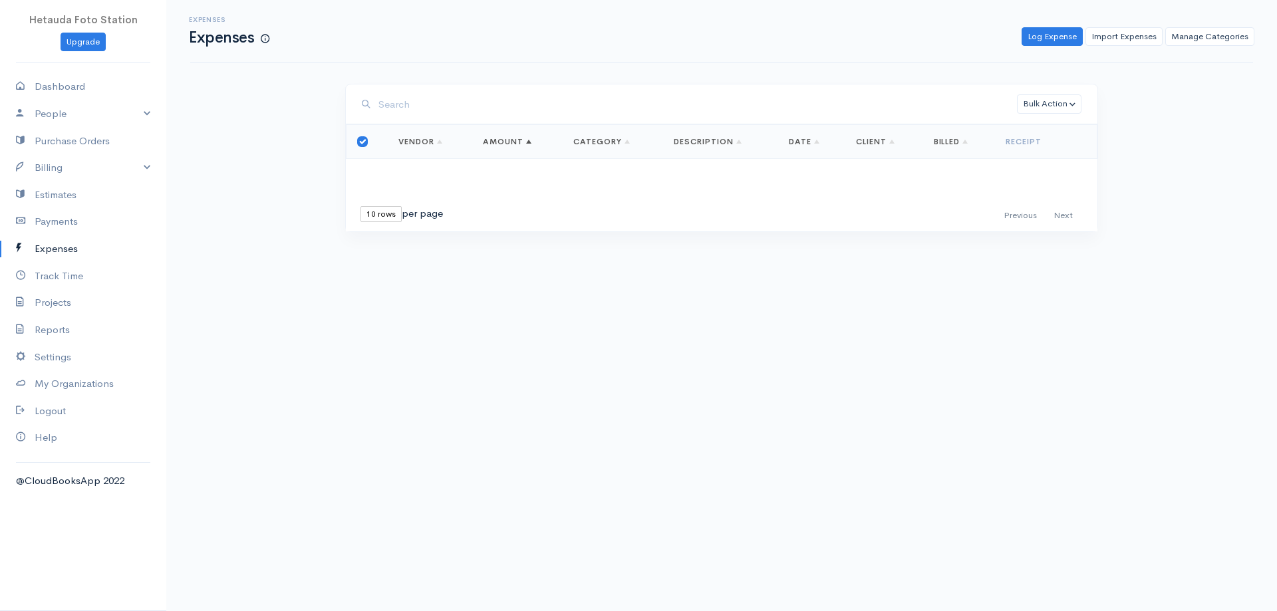
click at [52, 242] on link "Expenses" at bounding box center [83, 248] width 166 height 27
click at [55, 217] on link "Payments" at bounding box center [83, 221] width 166 height 27
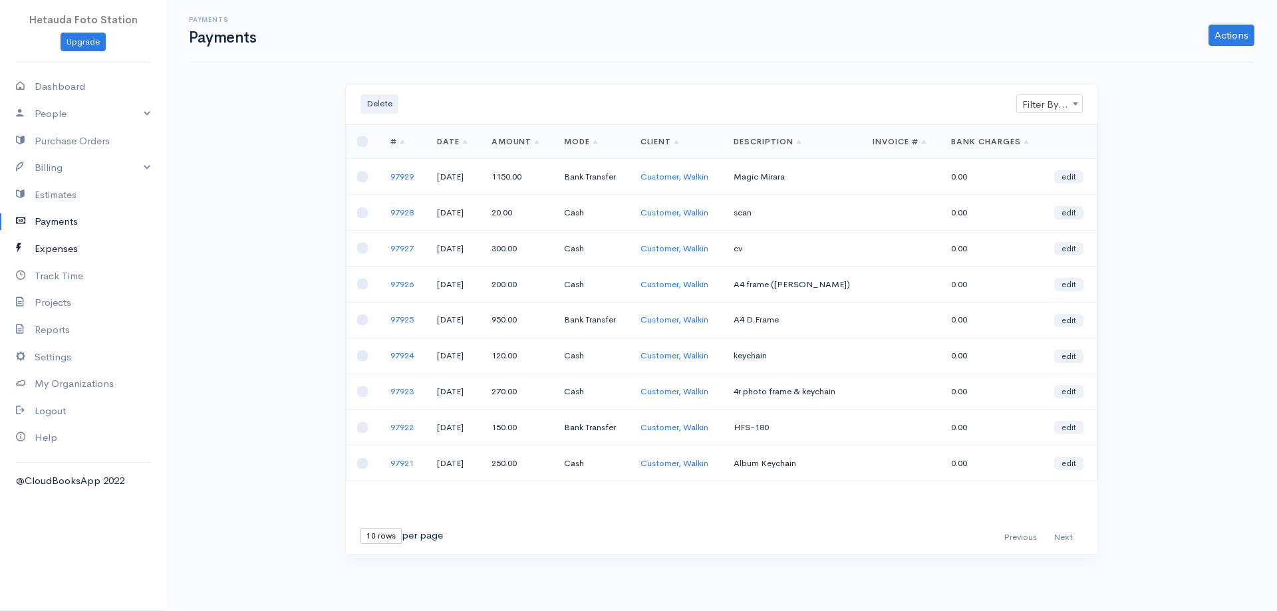
click at [52, 243] on link "Expenses" at bounding box center [83, 248] width 166 height 27
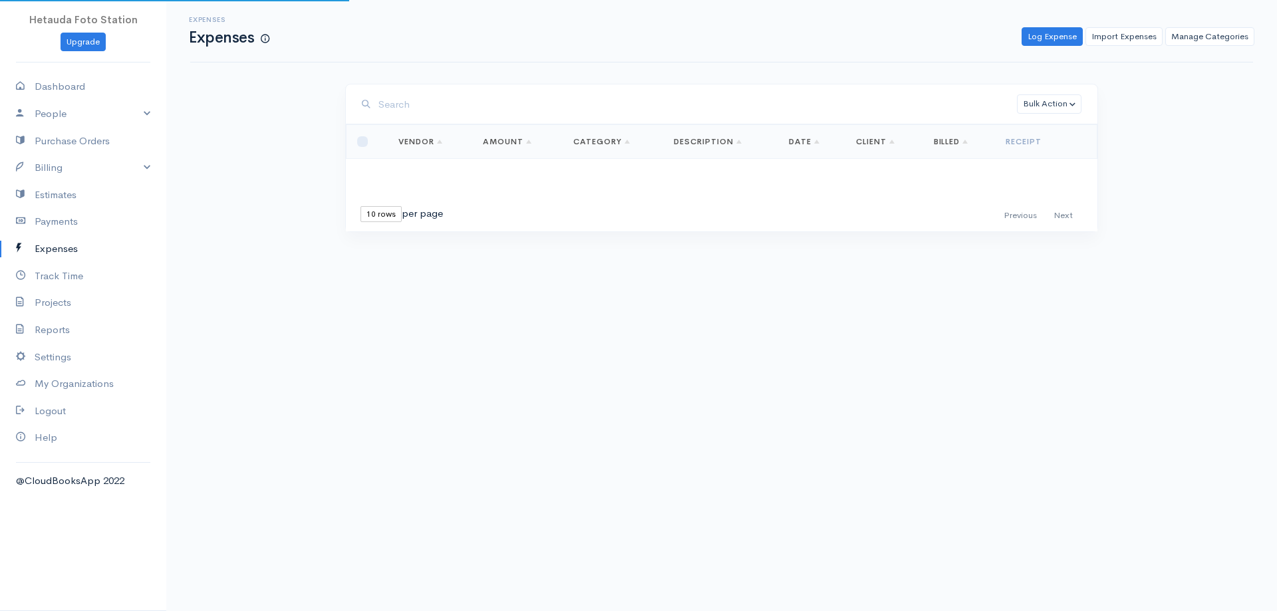
click at [52, 243] on link "Expenses" at bounding box center [83, 248] width 166 height 27
click at [1037, 112] on button "Bulk Action" at bounding box center [1049, 103] width 65 height 19
click at [1054, 154] on link "Convert to Invoice" at bounding box center [1075, 154] width 115 height 23
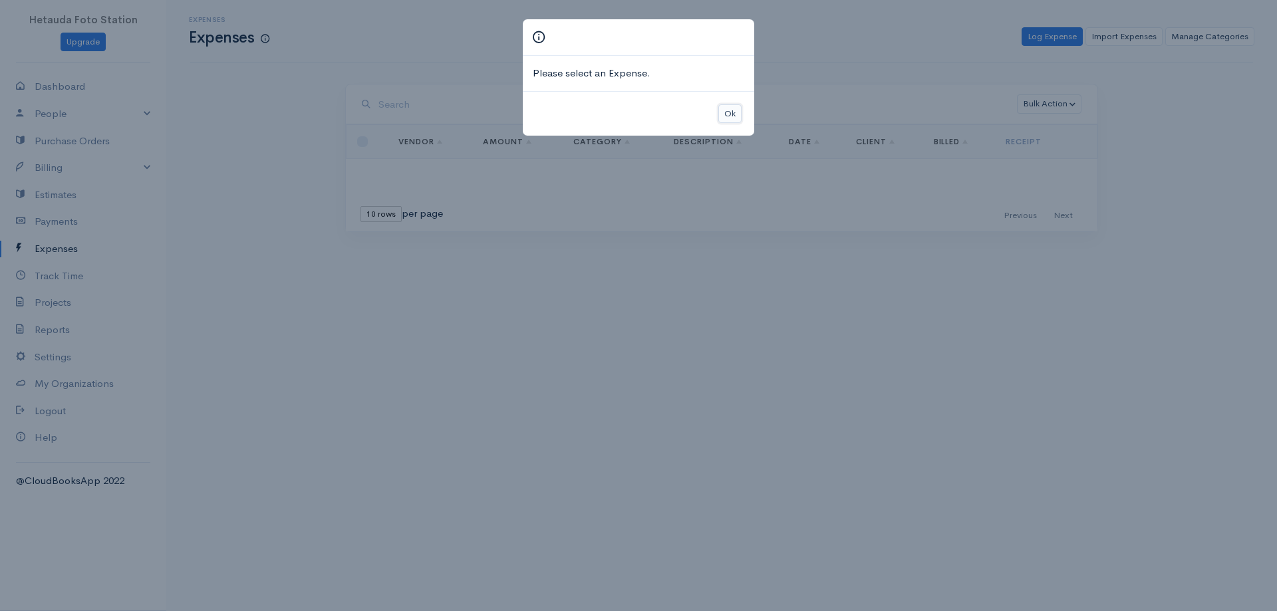
click at [740, 115] on button "Ok" at bounding box center [729, 113] width 23 height 19
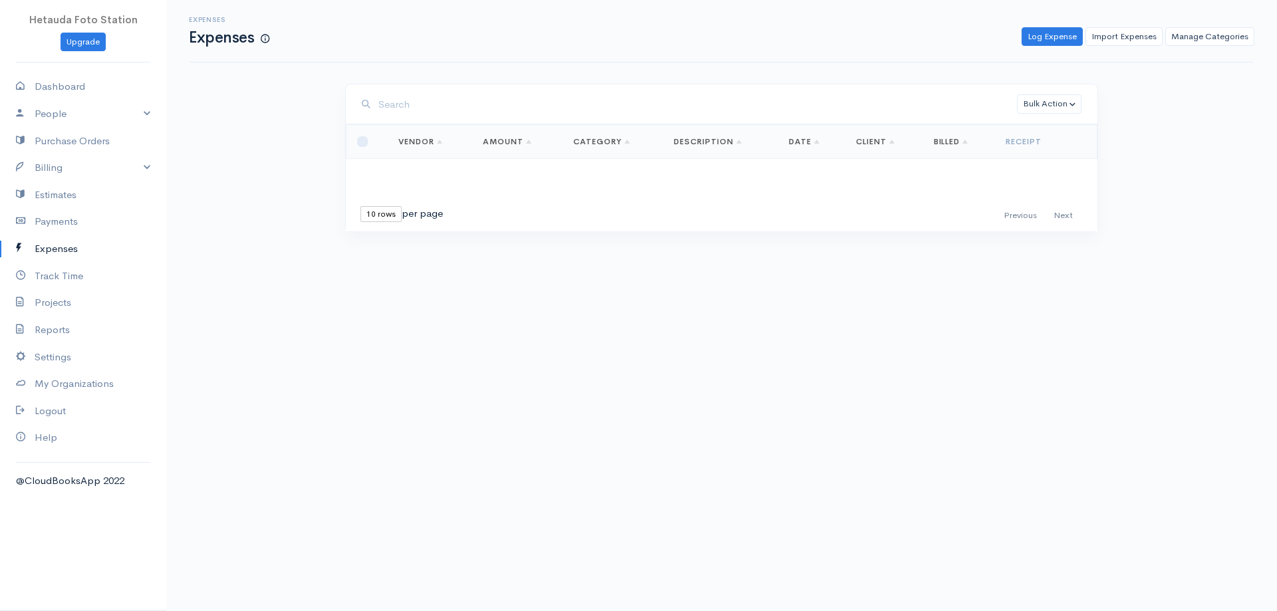
click at [360, 148] on th at bounding box center [368, 142] width 42 height 34
click at [367, 141] on input "checkbox" at bounding box center [362, 141] width 11 height 11
checkbox input "true"
click at [1042, 106] on button "Bulk Action" at bounding box center [1049, 103] width 65 height 19
click at [1060, 154] on link "Convert to Invoice" at bounding box center [1075, 154] width 115 height 23
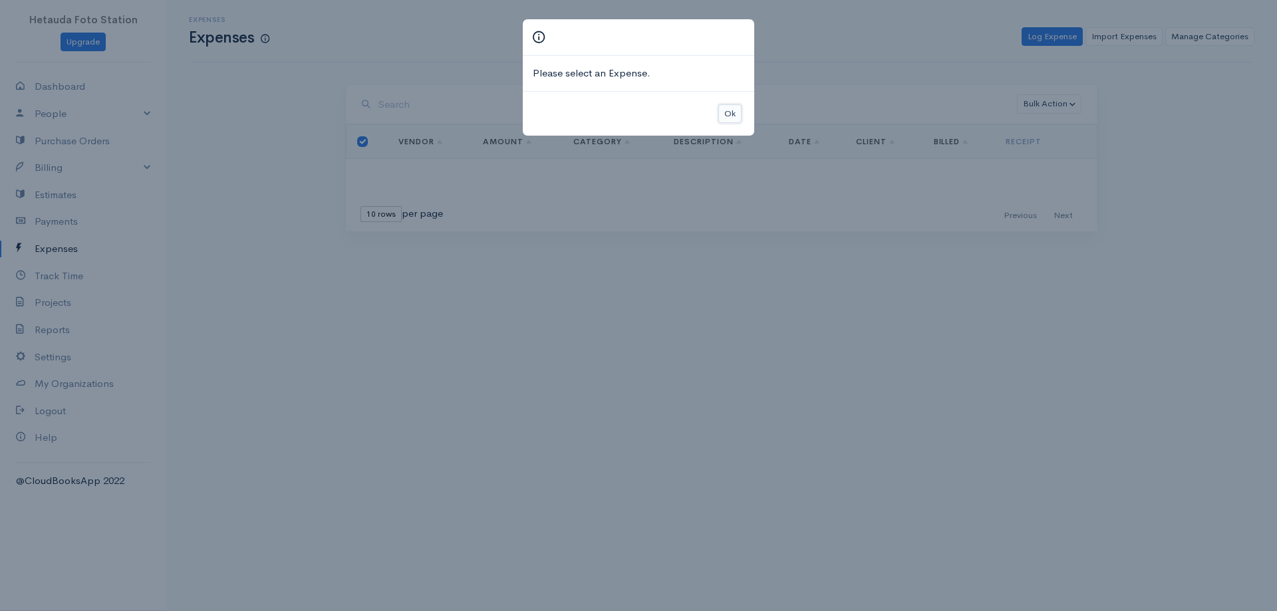
click at [728, 116] on button "Ok" at bounding box center [729, 113] width 23 height 19
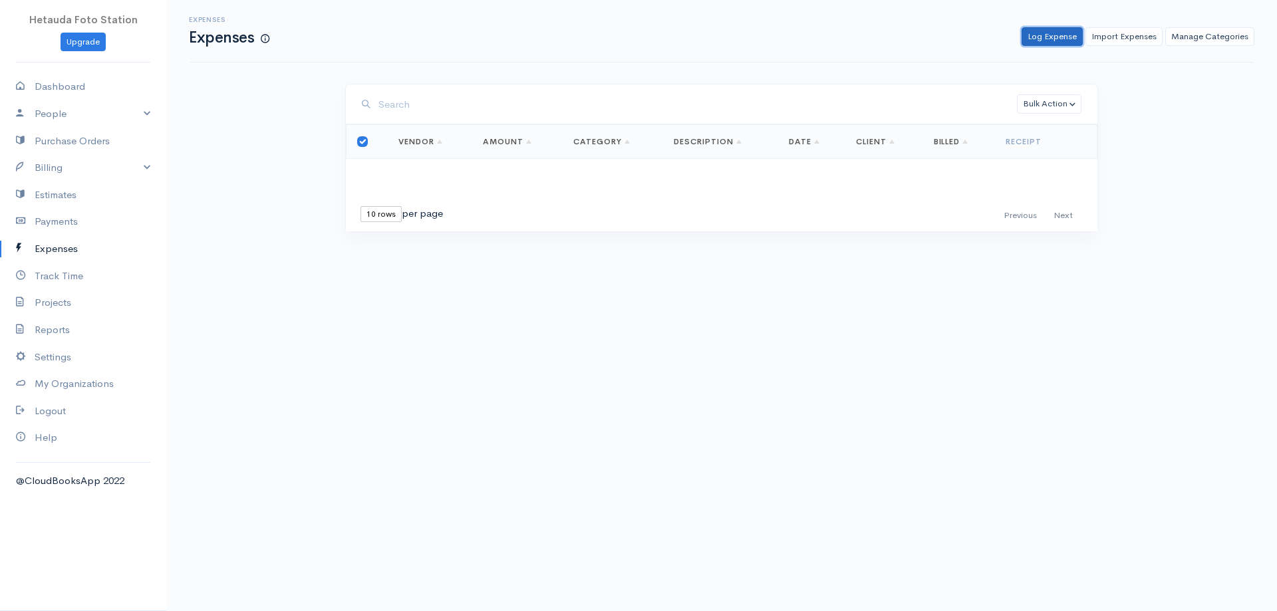
click at [1042, 39] on link "Log Expense" at bounding box center [1052, 36] width 61 height 19
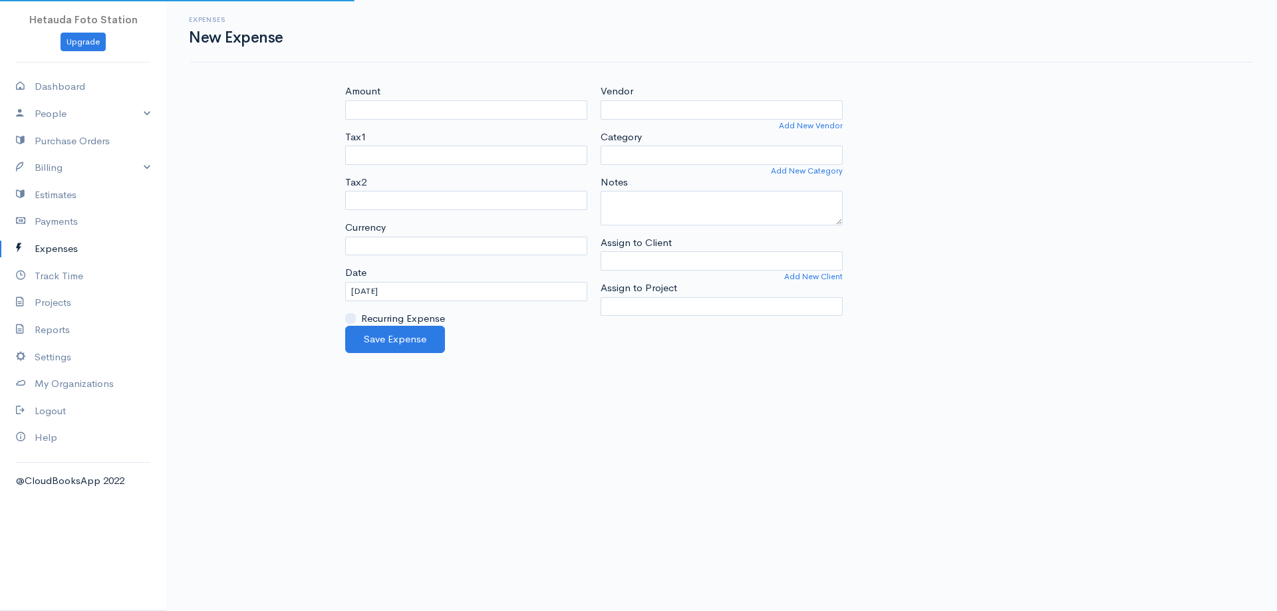
select select "NPR"
click at [492, 112] on input "Amount" at bounding box center [466, 109] width 242 height 19
type input "150"
click at [677, 112] on input "Vendor" at bounding box center [722, 109] width 242 height 19
click at [460, 164] on select "Tax1" at bounding box center [466, 155] width 242 height 19
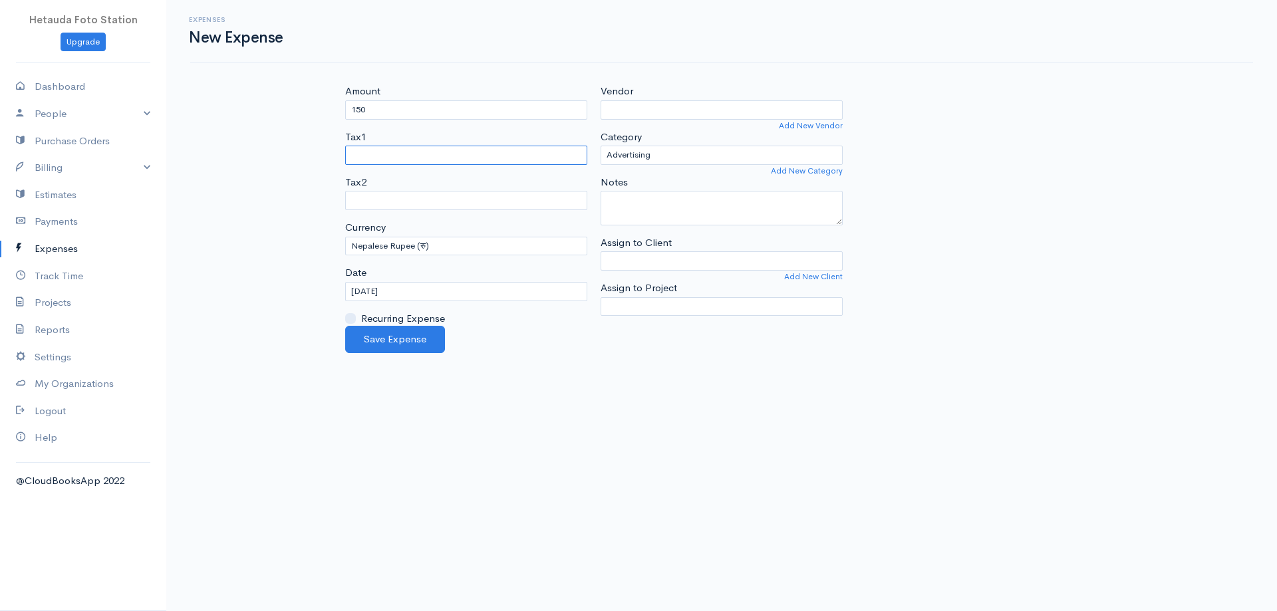
click at [462, 158] on select "Tax1" at bounding box center [466, 155] width 242 height 19
click at [650, 208] on textarea "Notes" at bounding box center [722, 208] width 242 height 35
type textarea "Khaja"
click at [382, 290] on input "[DATE]" at bounding box center [466, 291] width 242 height 19
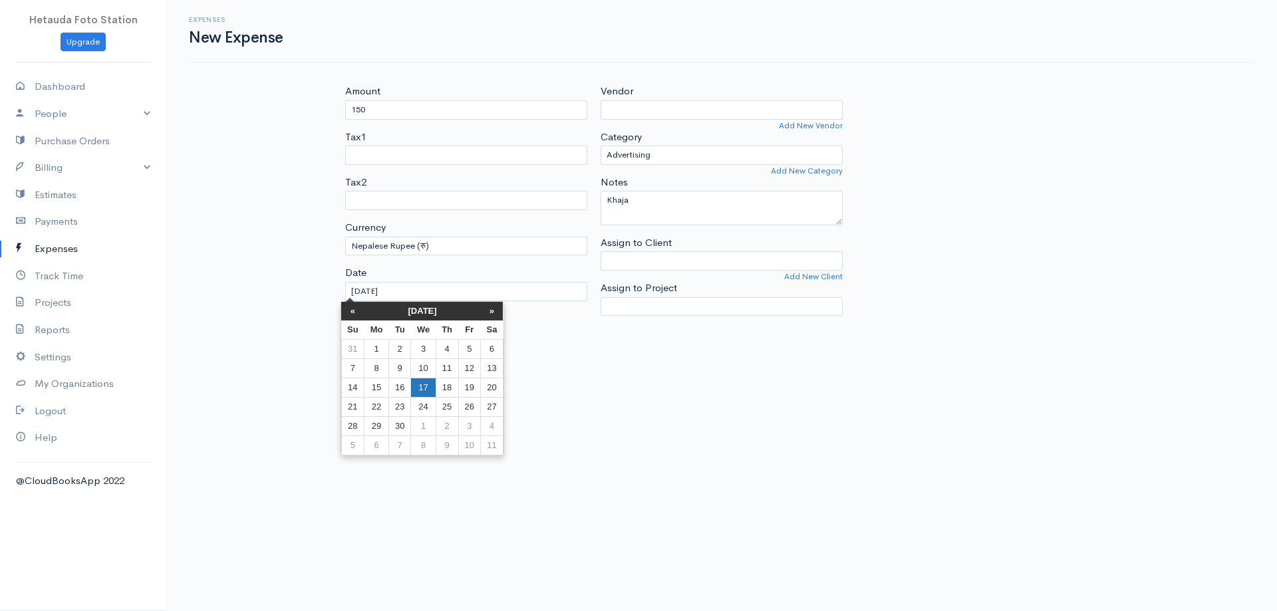
click at [419, 384] on td "17" at bounding box center [423, 387] width 25 height 19
type input "[DATE]"
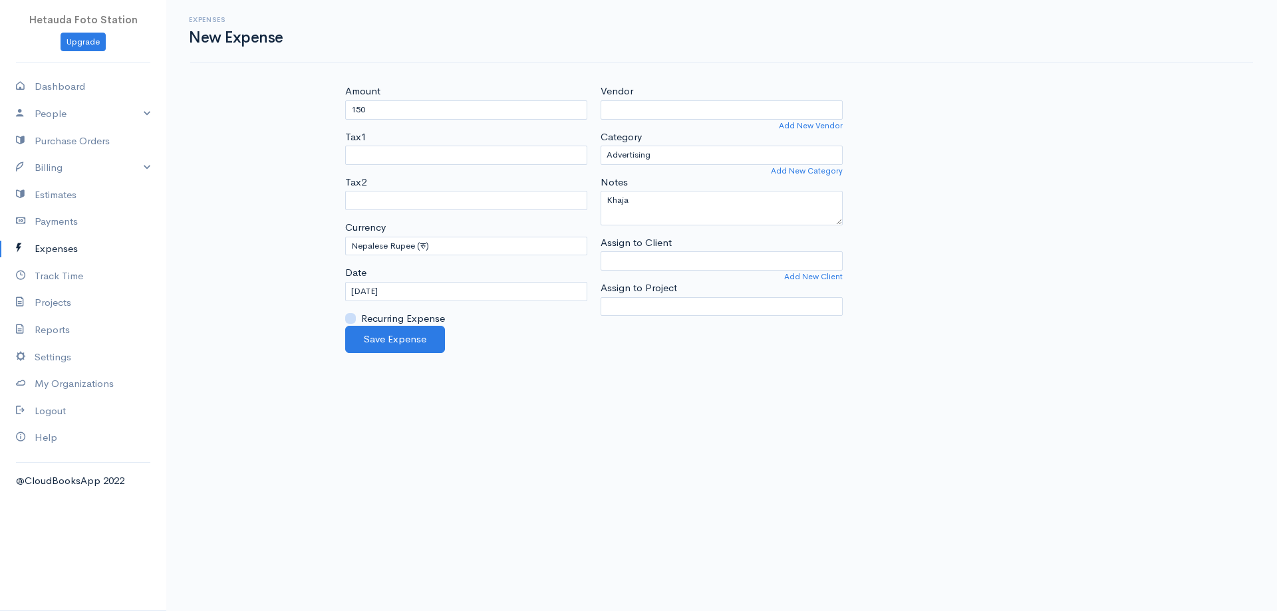
click at [352, 319] on input "Recurring Expense" at bounding box center [350, 318] width 11 height 11
checkbox input "false"
click at [663, 208] on textarea "Khaja" at bounding box center [722, 208] width 242 height 35
type textarea "Khaja/ paper"
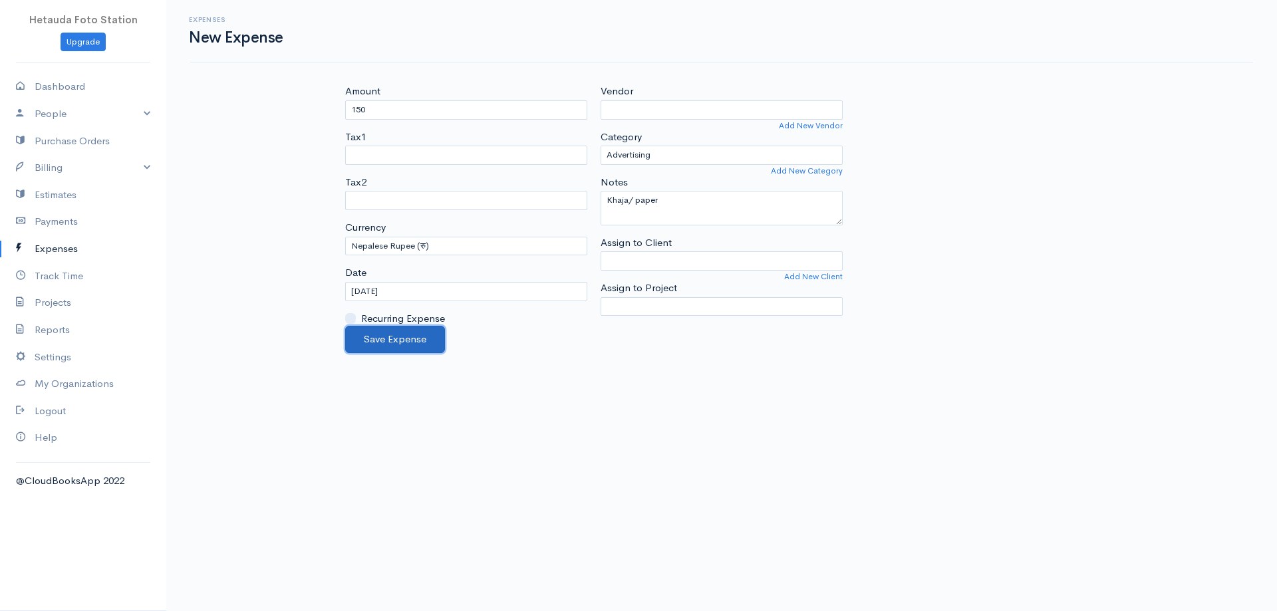
click at [399, 338] on button "Save Expense" at bounding box center [395, 339] width 100 height 27
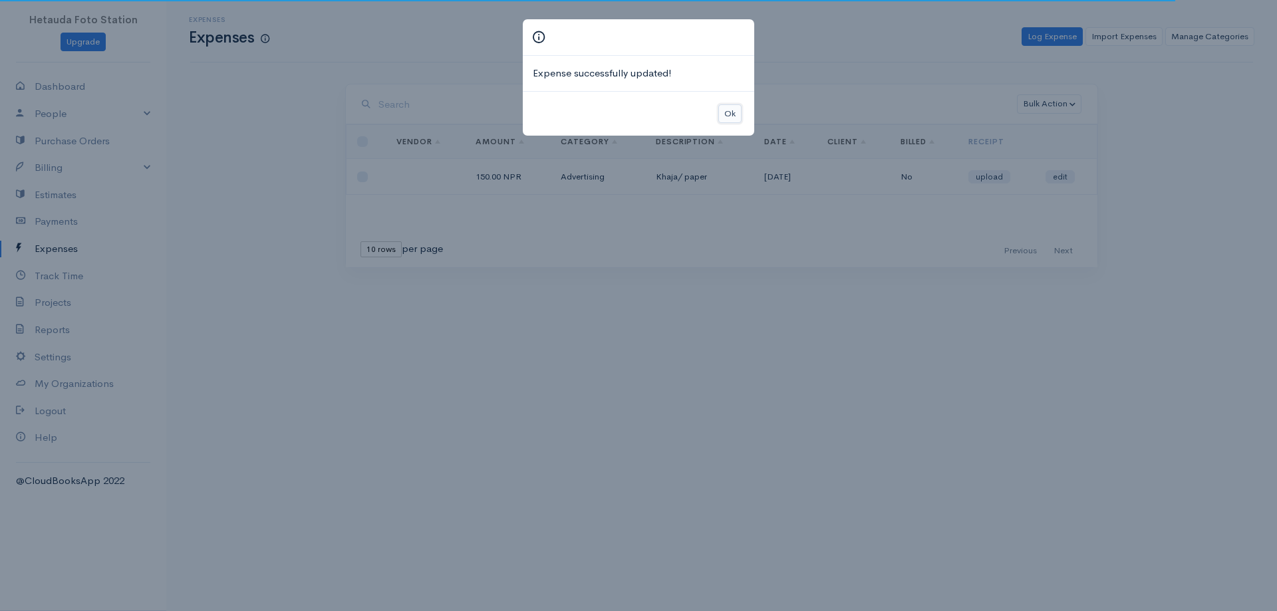
click at [732, 112] on button "Ok" at bounding box center [729, 113] width 23 height 19
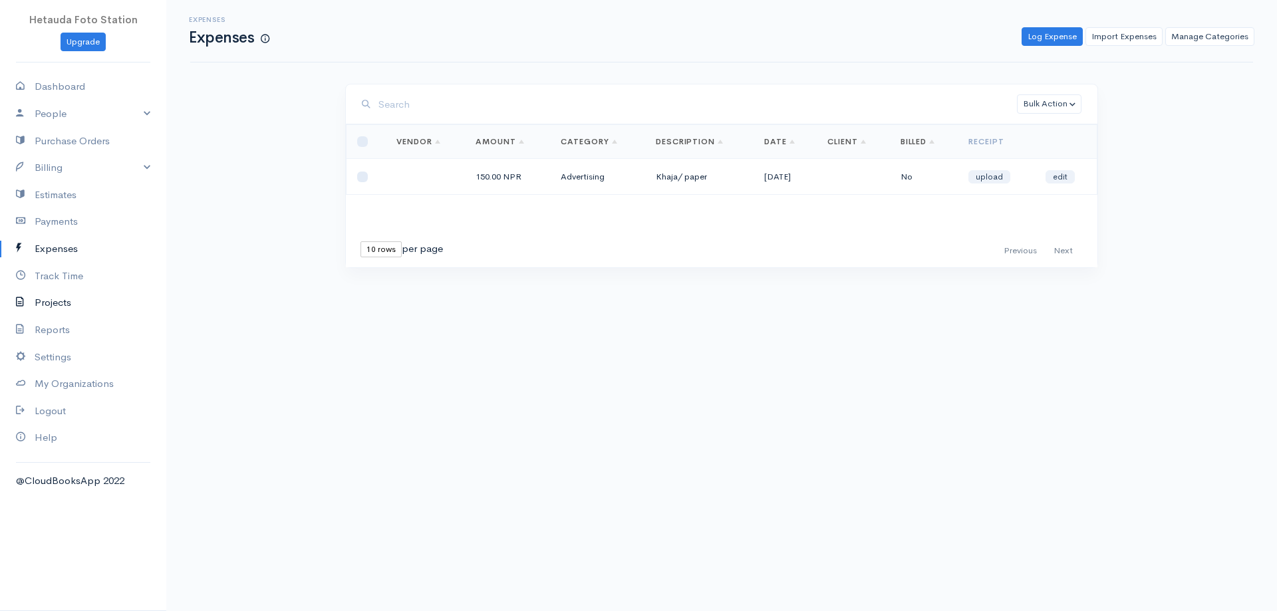
click at [67, 304] on link "Projects" at bounding box center [83, 302] width 166 height 27
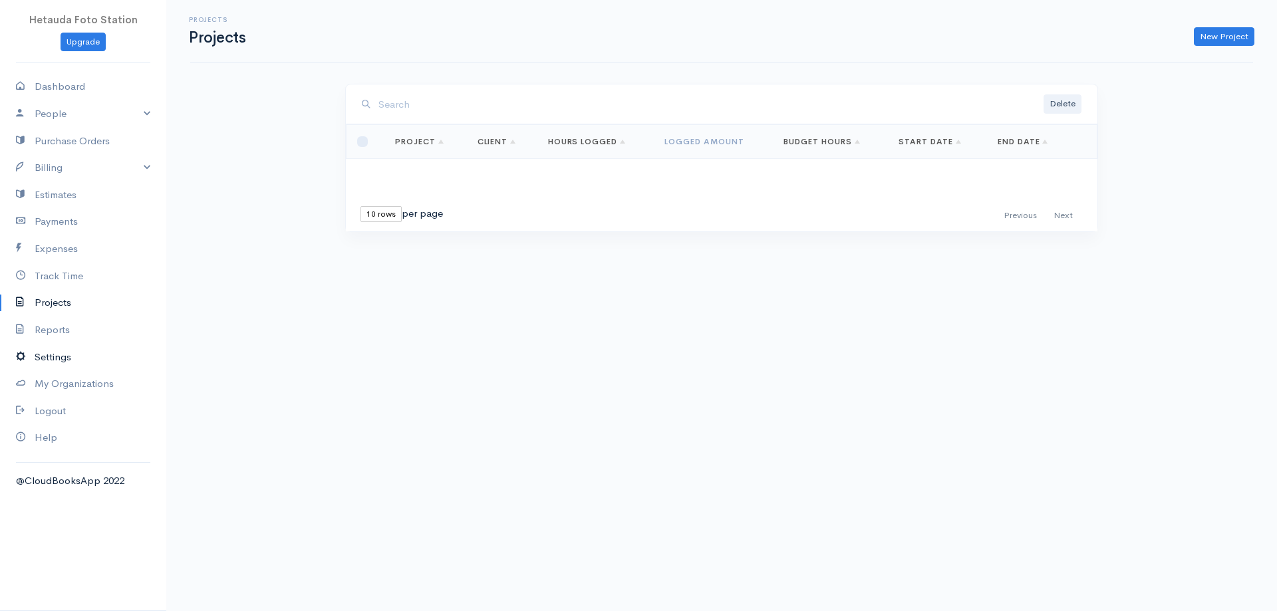
click at [60, 355] on link "Settings" at bounding box center [83, 357] width 166 height 27
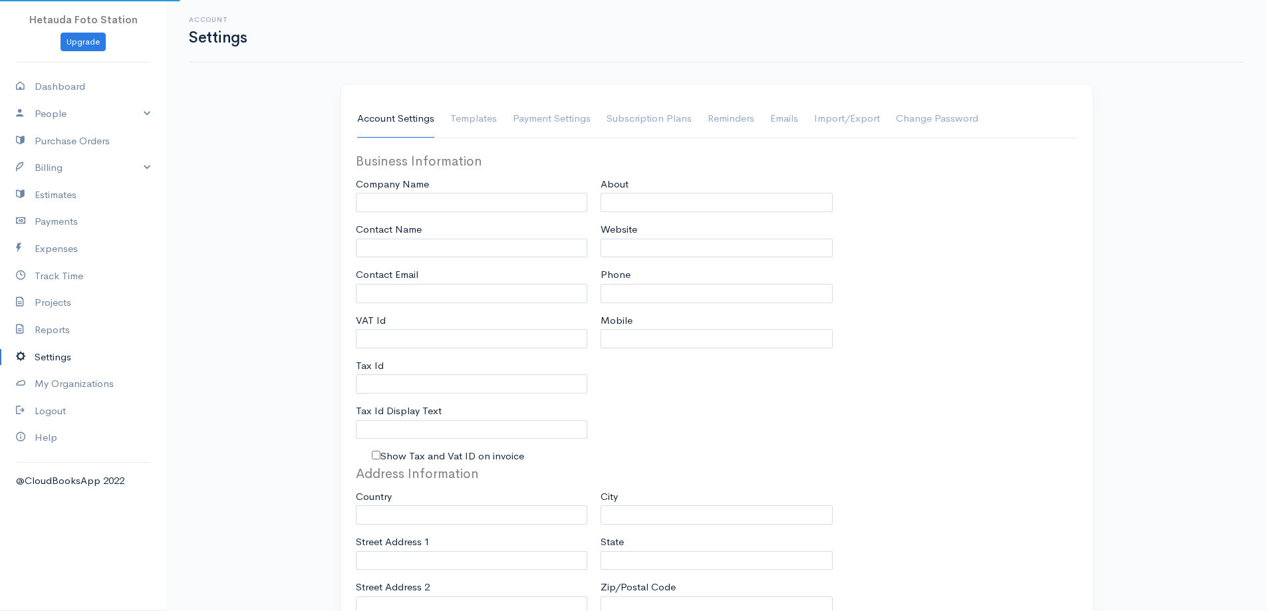
type input "Hetauda Foto Station"
type input "[EMAIL_ADDRESS][DOMAIN_NAME]"
type input "Tax Id"
select select
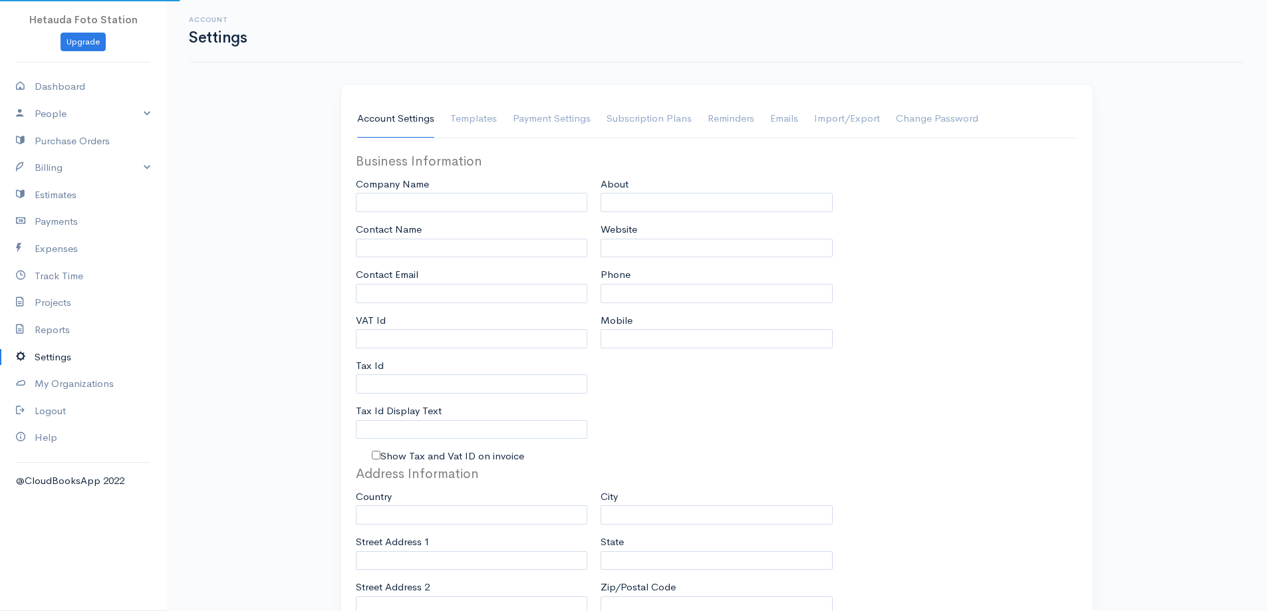
select select
type input "INVOICE"
type input "1"
select select "3"
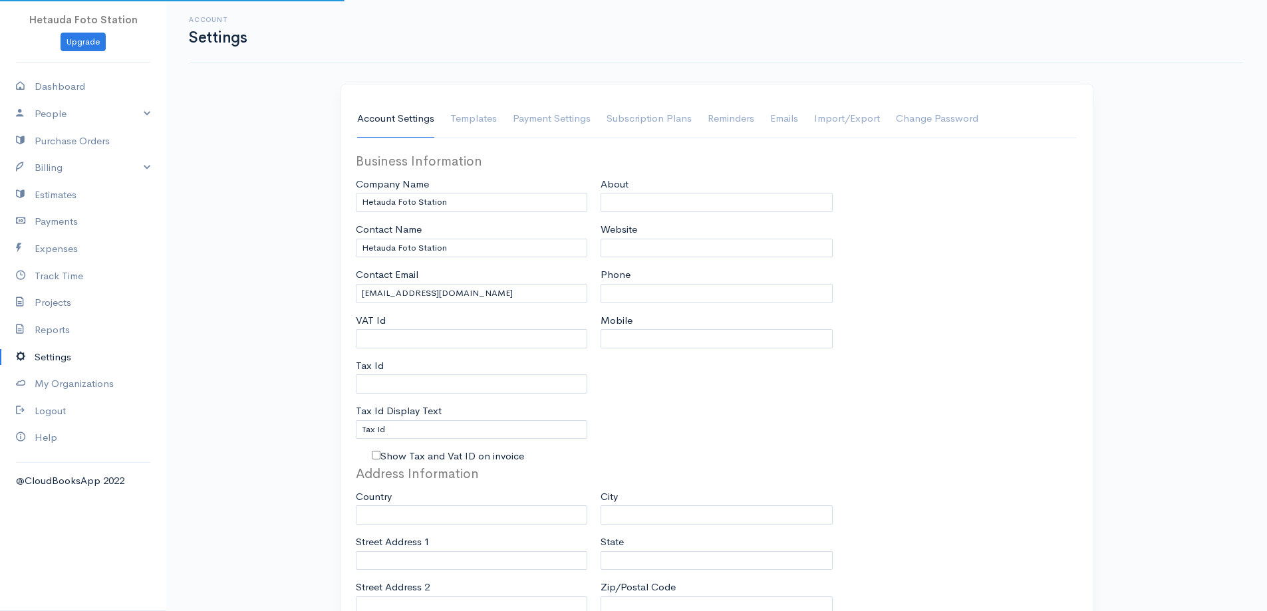
select select "[GEOGRAPHIC_DATA]"
select select "NPR"
click at [61, 303] on link "Projects" at bounding box center [83, 302] width 166 height 27
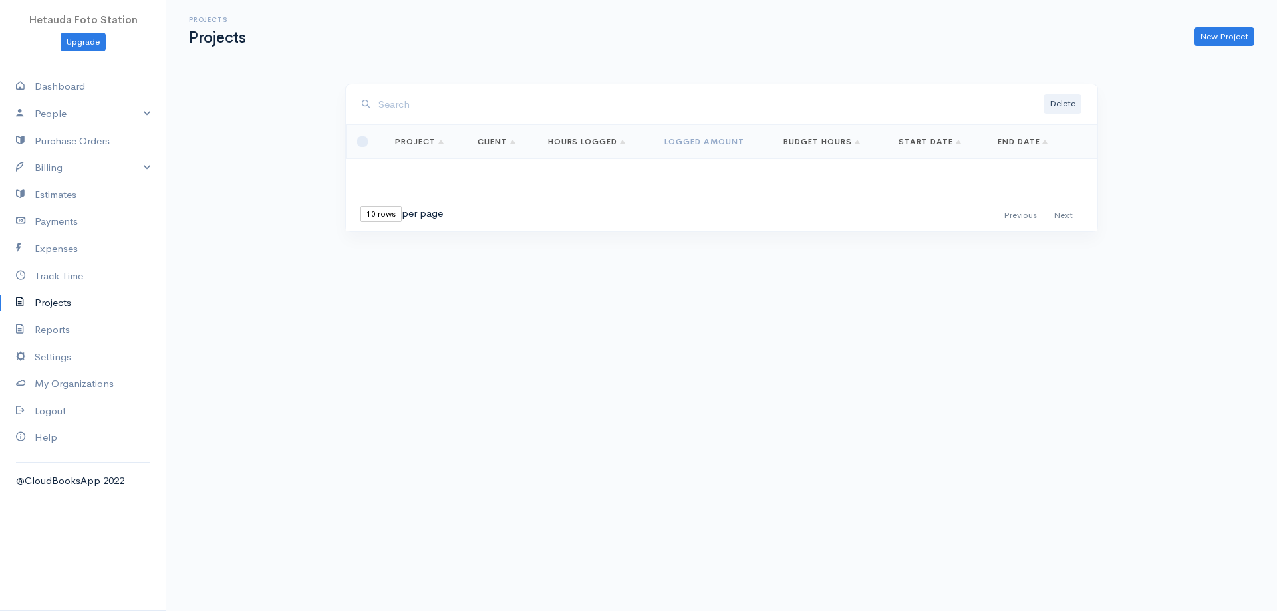
click at [66, 307] on link "Projects" at bounding box center [83, 302] width 166 height 27
click at [67, 250] on link "Expenses" at bounding box center [83, 248] width 166 height 27
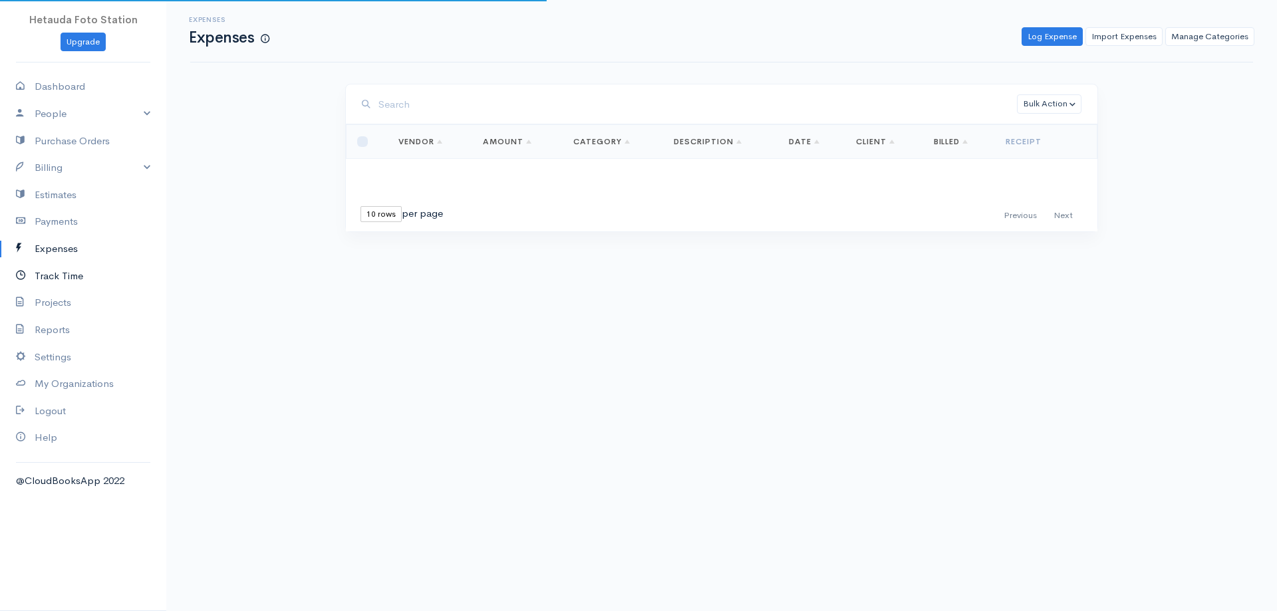
click at [57, 275] on link "Track Time" at bounding box center [83, 276] width 166 height 27
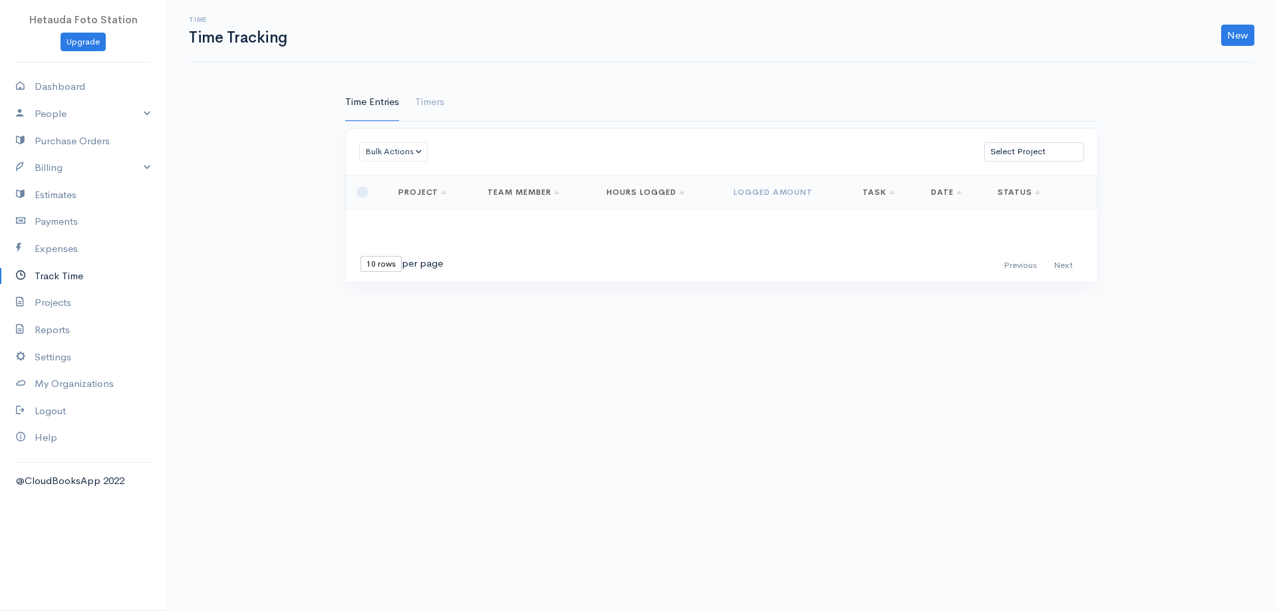
click at [57, 276] on link "Track Time" at bounding box center [83, 276] width 166 height 27
click at [65, 249] on link "Expenses" at bounding box center [83, 248] width 166 height 27
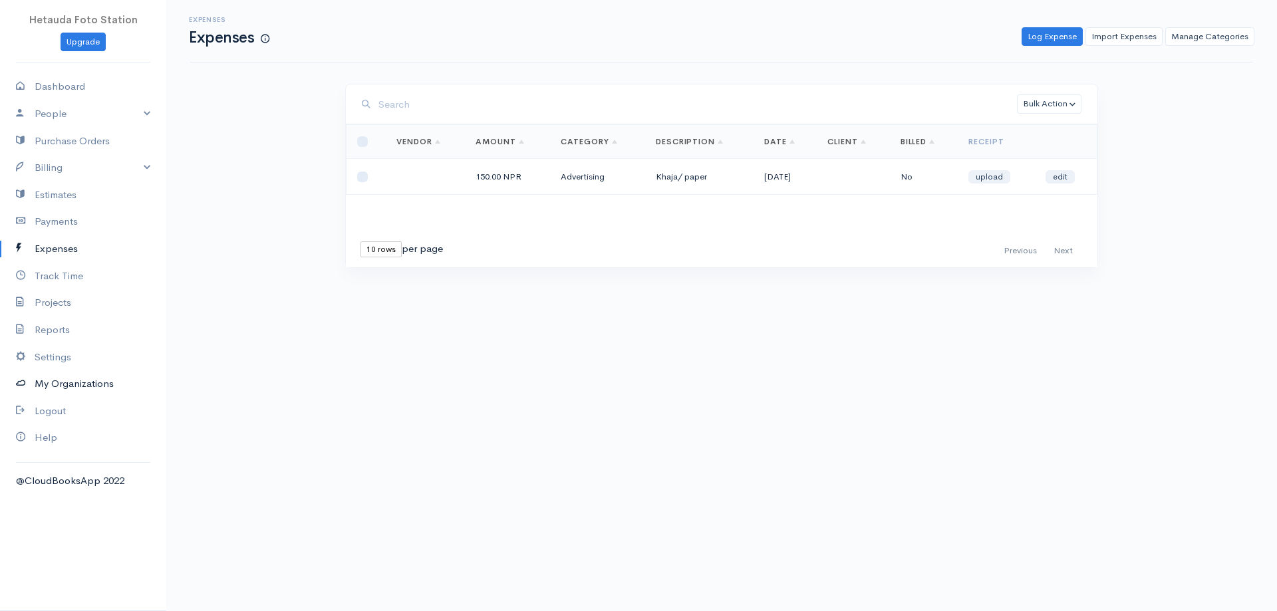
click at [65, 384] on link "My Organizations" at bounding box center [83, 383] width 166 height 27
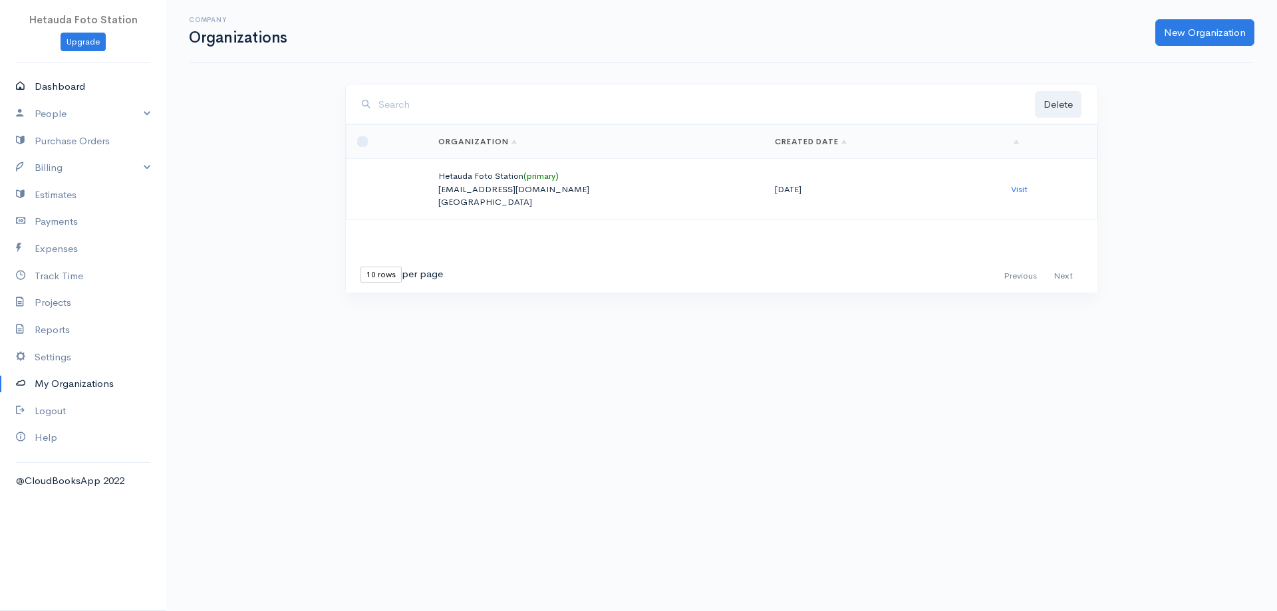
click at [78, 91] on link "Dashboard" at bounding box center [83, 86] width 166 height 27
select select "365"
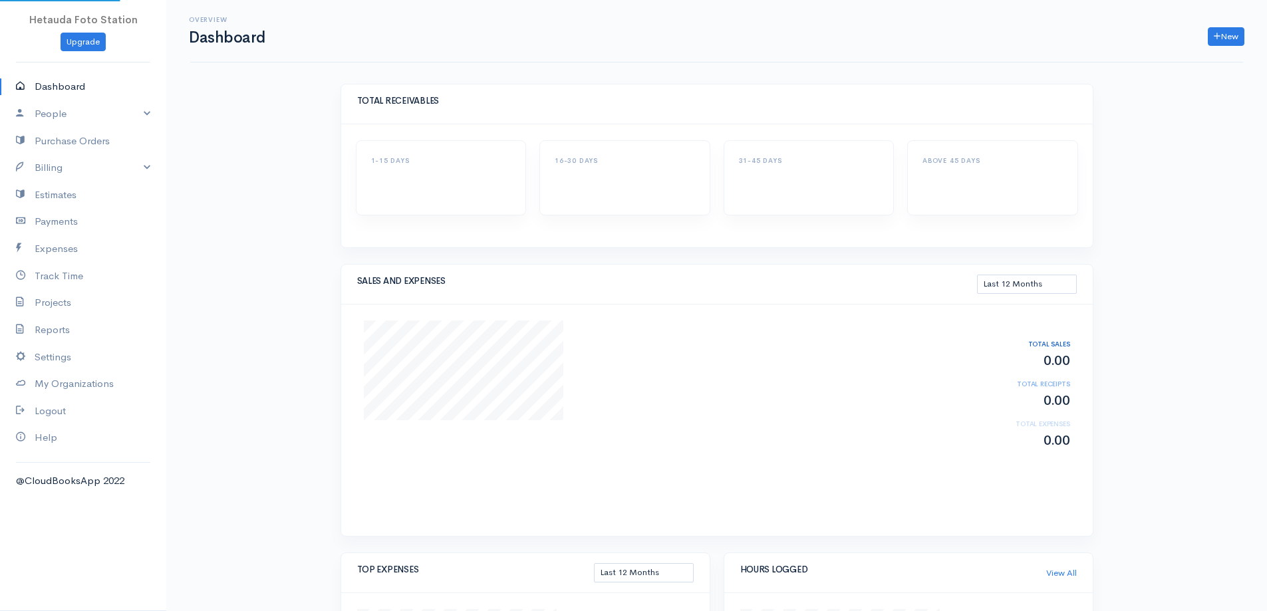
click at [78, 91] on link "Dashboard" at bounding box center [83, 86] width 166 height 27
click at [56, 326] on link "Reports" at bounding box center [83, 330] width 166 height 27
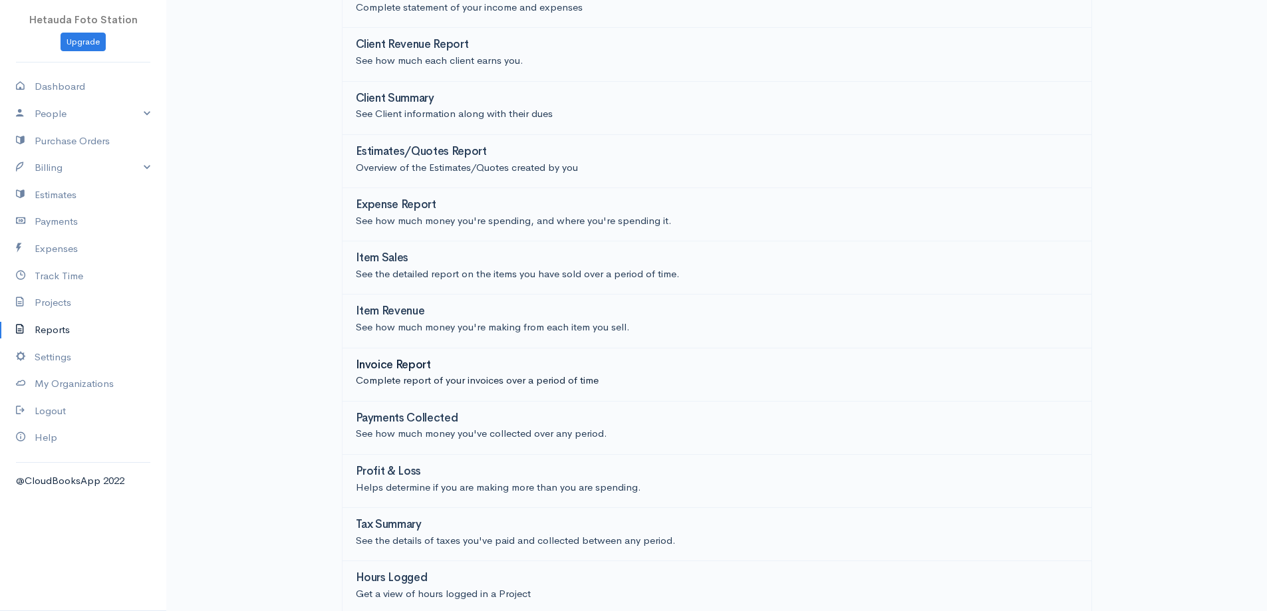
scroll to position [114, 0]
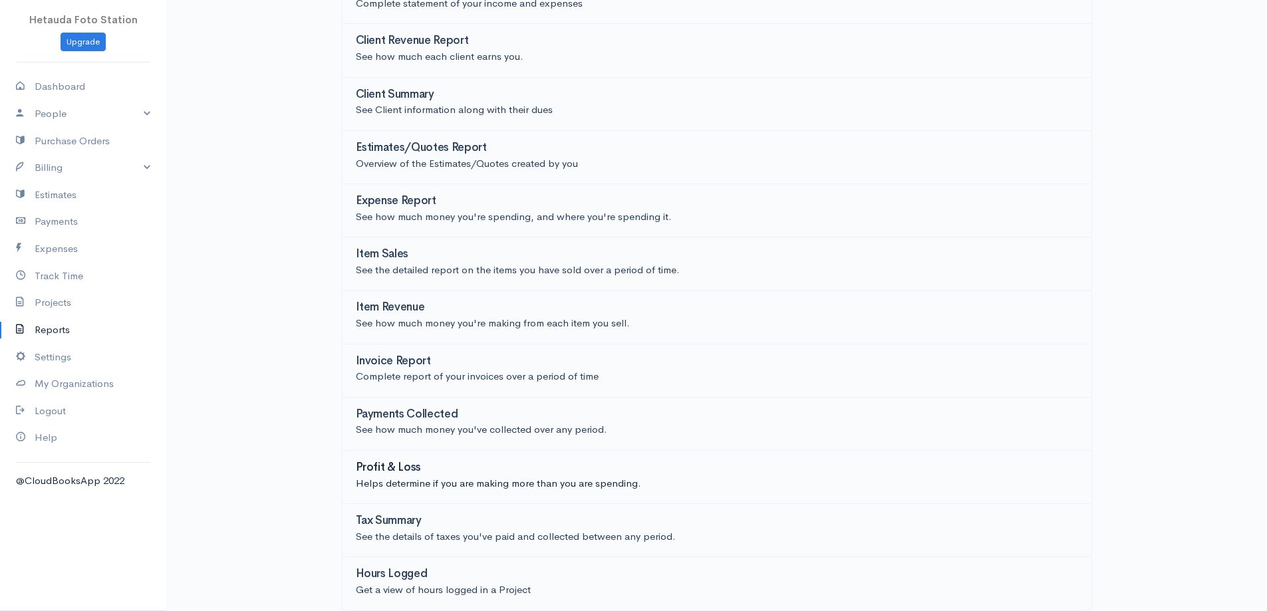
click at [407, 464] on h3 "Profit & Loss" at bounding box center [389, 468] width 66 height 13
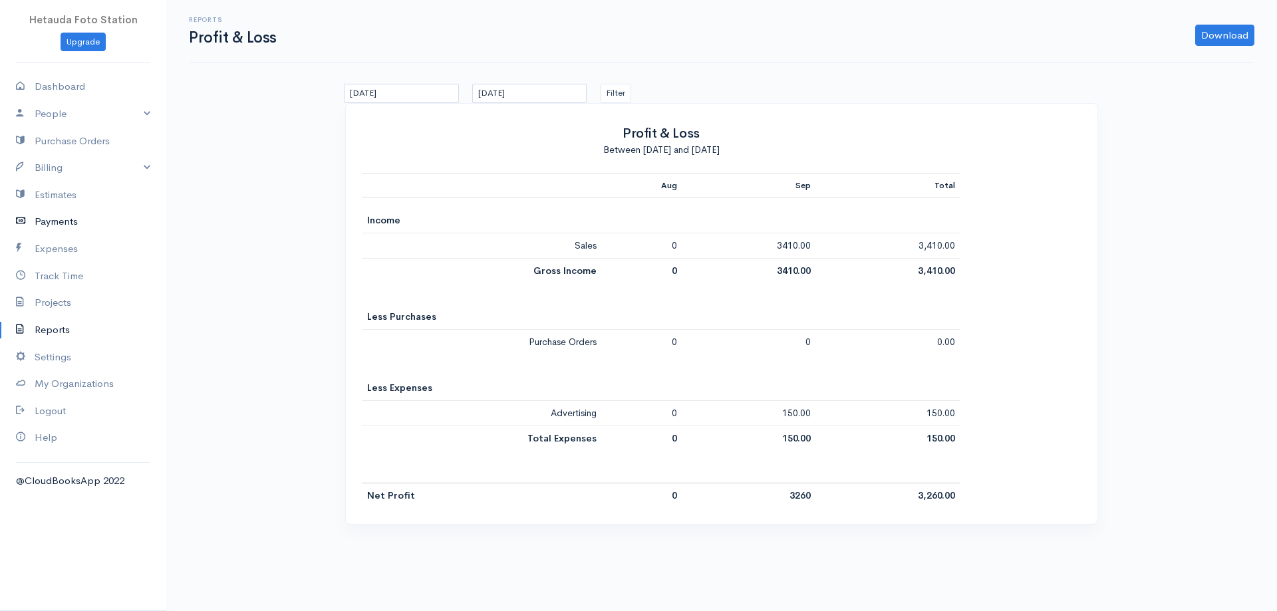
click at [88, 219] on link "Payments" at bounding box center [83, 221] width 166 height 27
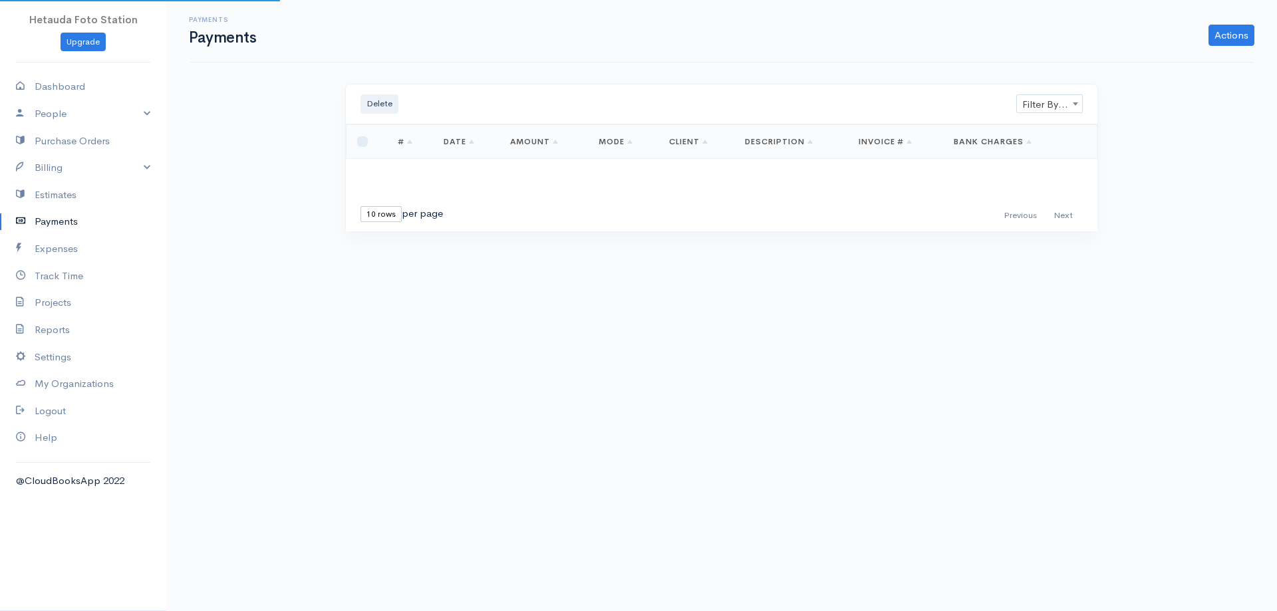
click at [88, 219] on link "Payments" at bounding box center [83, 221] width 166 height 27
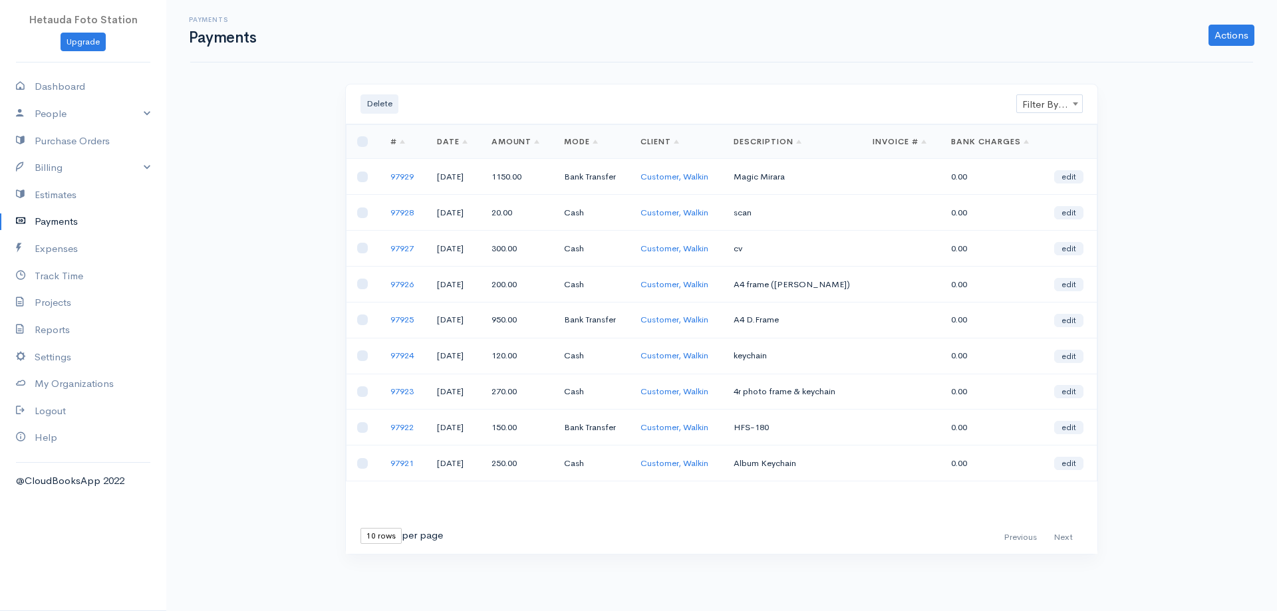
click at [1048, 106] on span "Filter By Client" at bounding box center [1049, 104] width 65 height 19
click at [1128, 146] on div "Payments Payments Actions Enter Payment Import Bank Statement Delete Filter By …" at bounding box center [721, 302] width 1111 height 604
click at [1233, 39] on link "Actions" at bounding box center [1232, 35] width 46 height 21
click at [1183, 65] on link "Enter Payment" at bounding box center [1187, 63] width 137 height 23
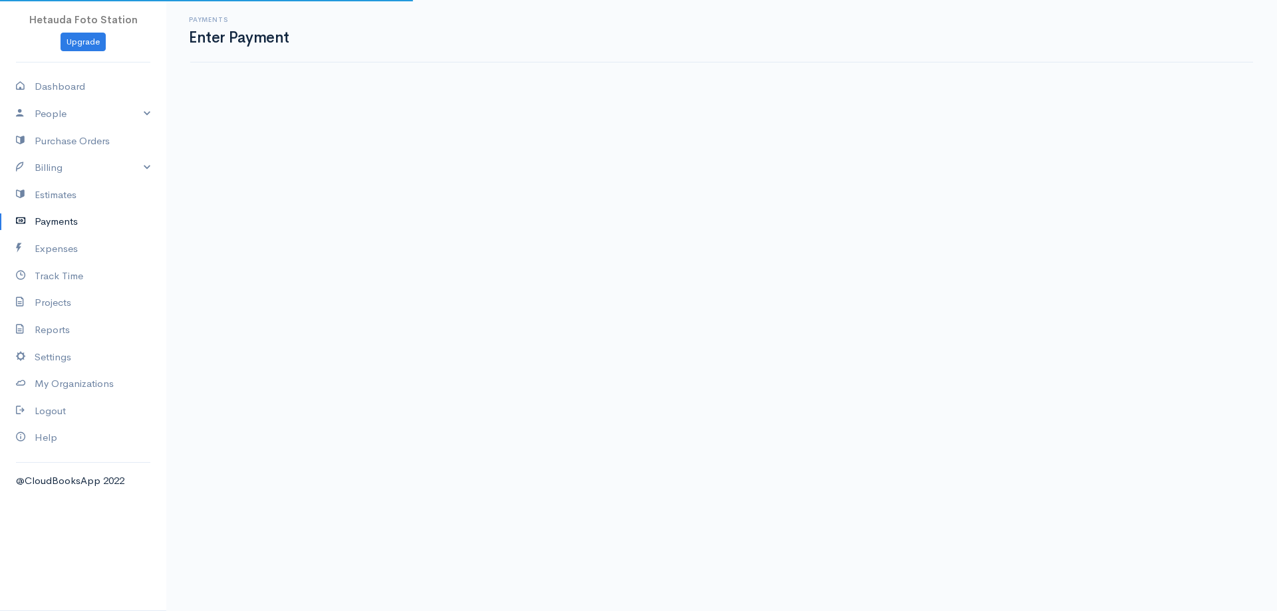
select select "2"
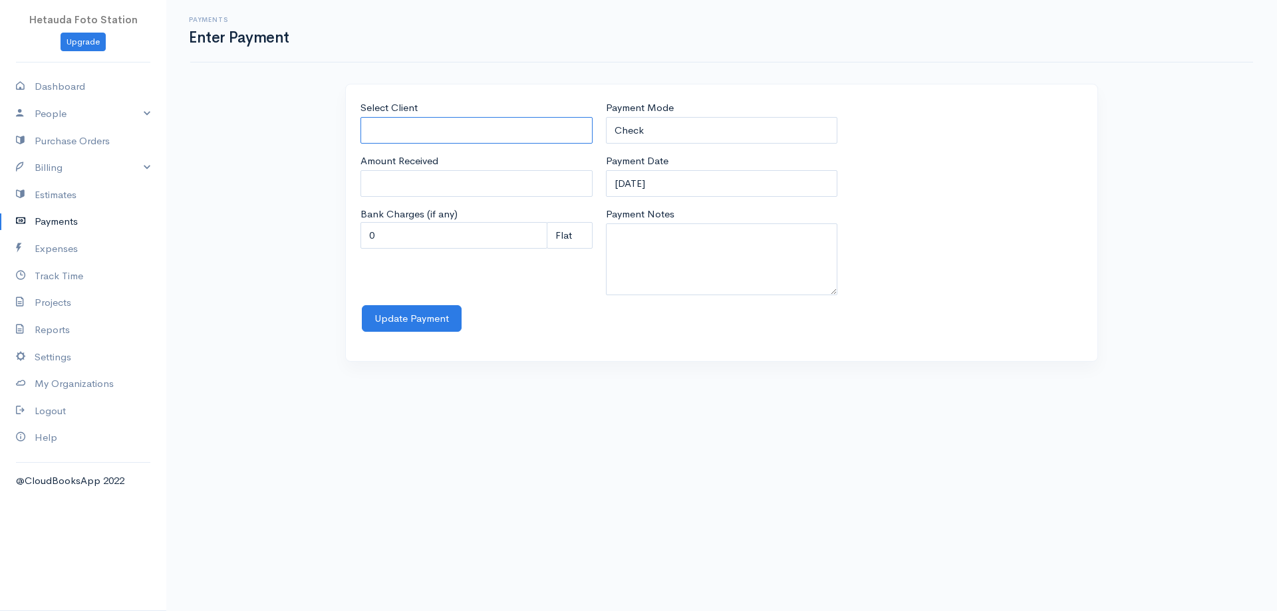
click at [424, 121] on input "Select Client" at bounding box center [477, 130] width 232 height 27
type input "Customer, Walkin"
click at [424, 154] on body "Hetauda Foto Station Upgrade Dashboard People Clients Vendors Staff Users Purch…" at bounding box center [638, 305] width 1277 height 611
type input "0"
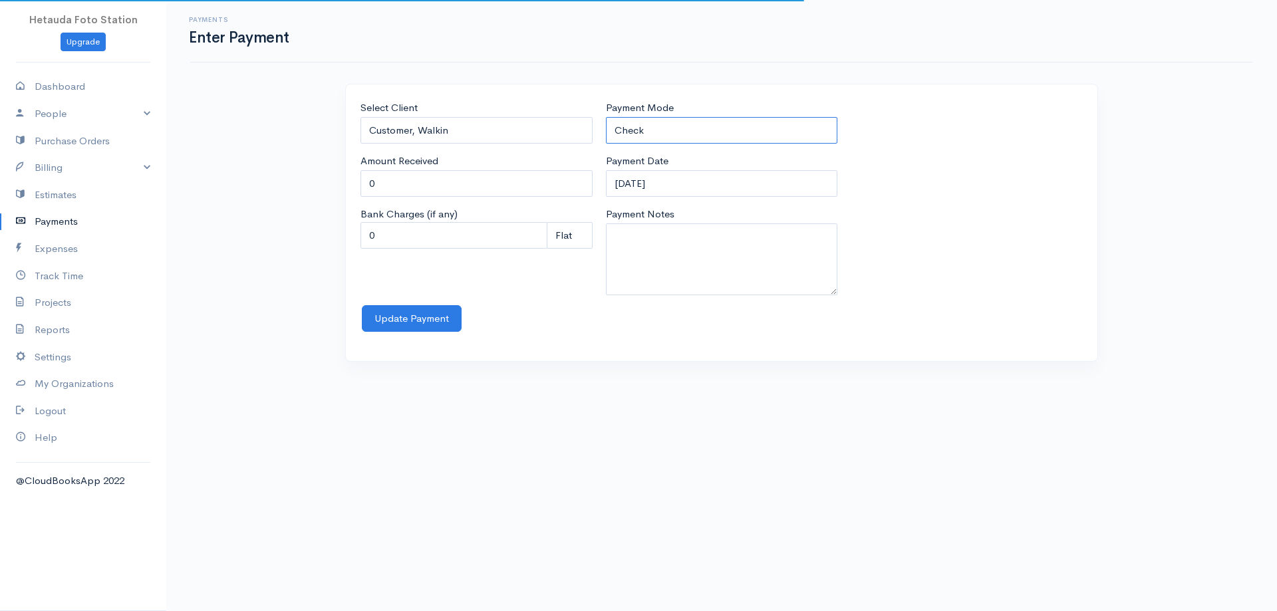
click at [672, 118] on select "Check Bank Transfer Credit Cash Debit ACH VISA MASTERCARD AMEX Discover DINERS …" at bounding box center [722, 130] width 232 height 27
select select "Cash"
click at [606, 117] on select "Check Bank Transfer Credit Cash Debit ACH VISA MASTERCARD AMEX Discover DINERS …" at bounding box center [722, 130] width 232 height 27
drag, startPoint x: 436, startPoint y: 190, endPoint x: 75, endPoint y: 163, distance: 361.5
click at [75, 163] on body "Hetauda Foto Station Upgrade Dashboard People Clients Vendors Staff Users Purch…" at bounding box center [638, 305] width 1277 height 611
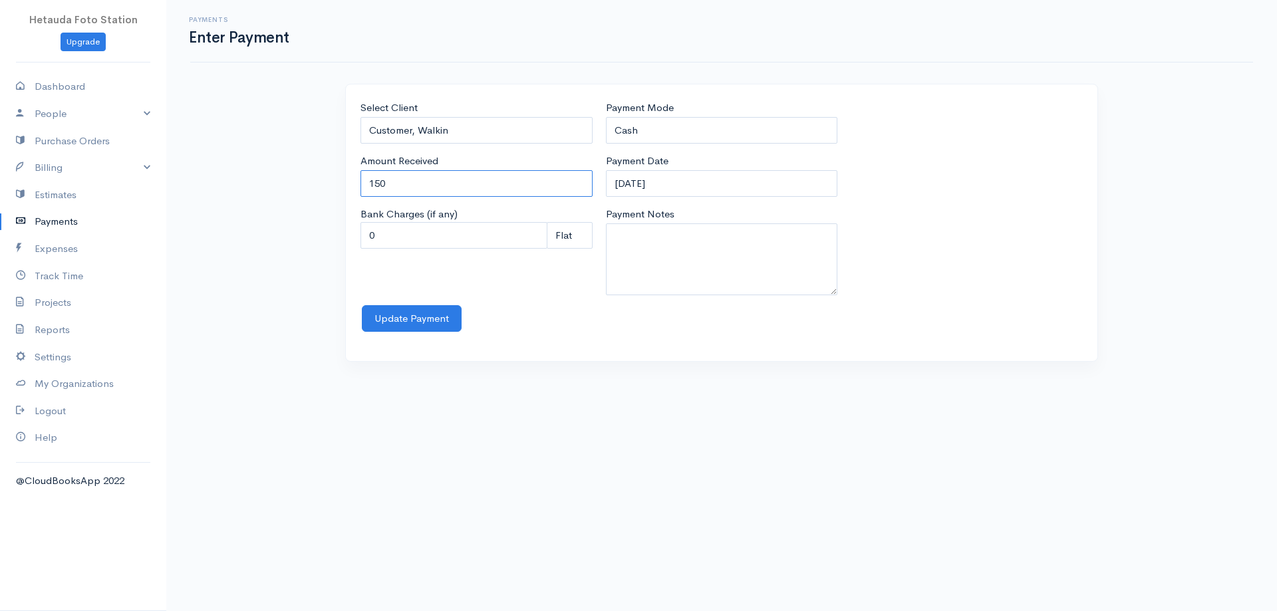
type input "150"
click at [624, 241] on textarea "Payment Notes" at bounding box center [722, 259] width 232 height 72
type textarea "photo caopy"
click at [419, 323] on button "Update Payment" at bounding box center [412, 318] width 100 height 27
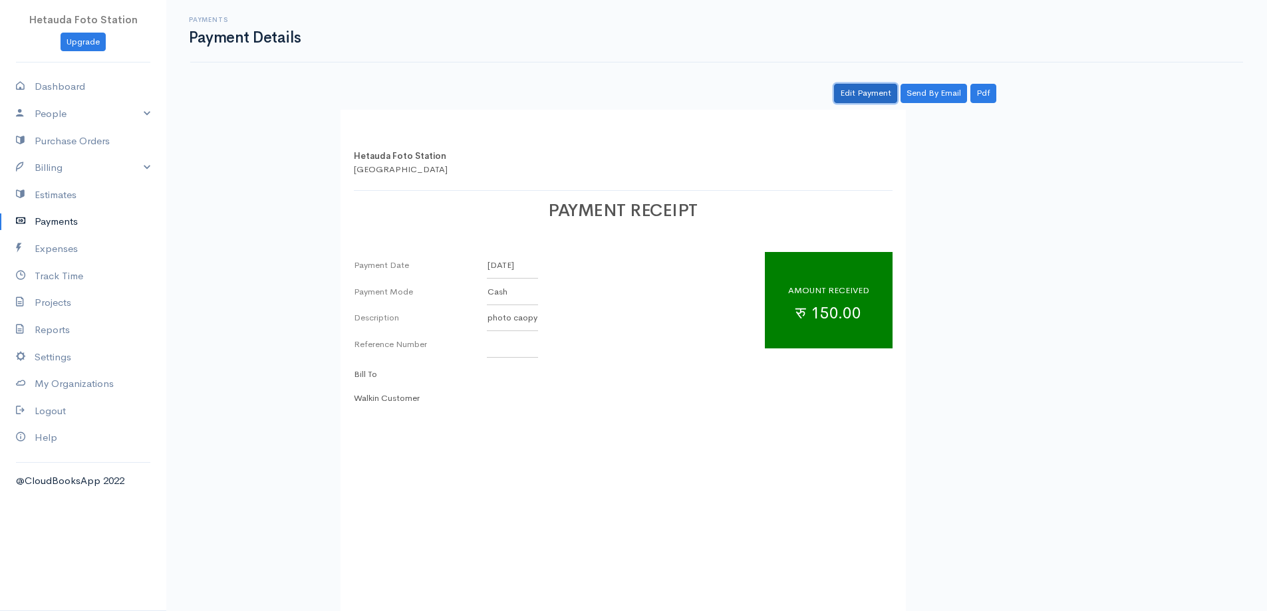
click at [862, 96] on link "Edit Payment" at bounding box center [865, 93] width 63 height 19
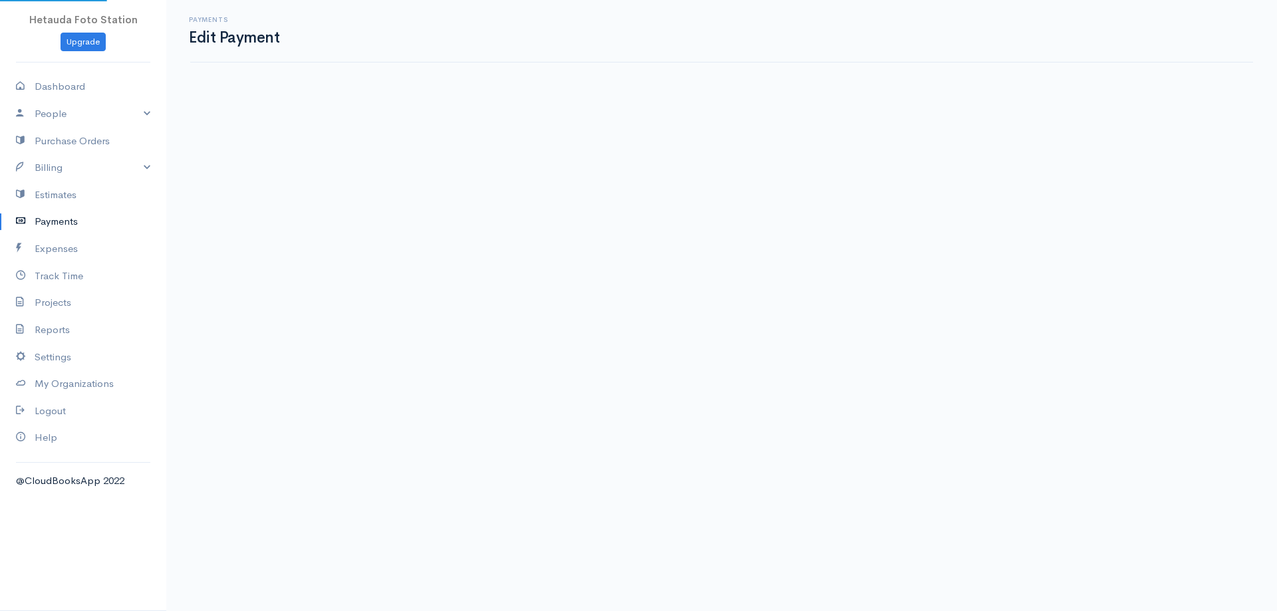
select select "2"
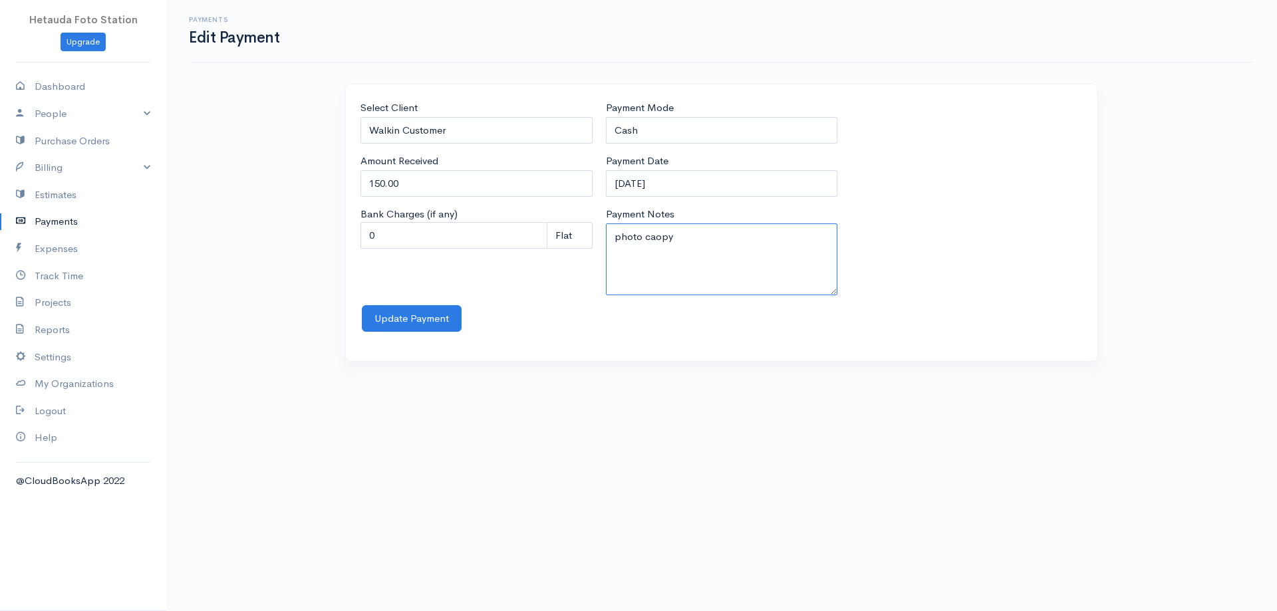
click at [659, 238] on textarea "photo caopy" at bounding box center [722, 259] width 232 height 72
type textarea "photo copy"
click at [432, 323] on button "Update Payment" at bounding box center [412, 318] width 100 height 27
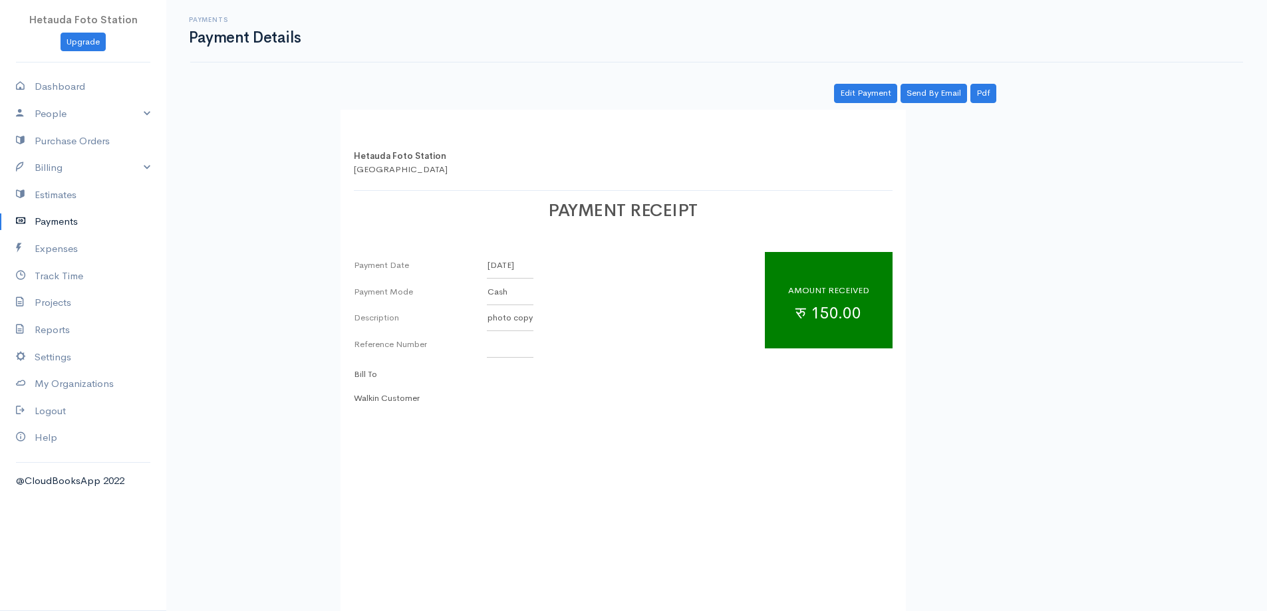
click at [65, 222] on link "Payments" at bounding box center [83, 221] width 166 height 27
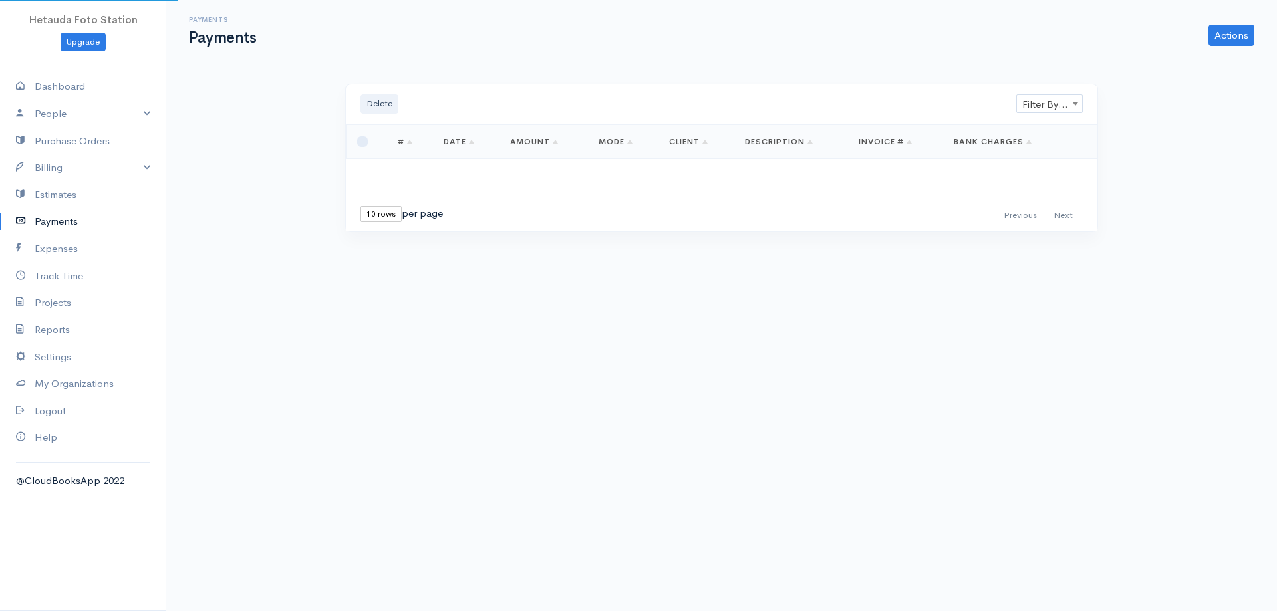
click at [65, 222] on link "Payments" at bounding box center [83, 221] width 166 height 27
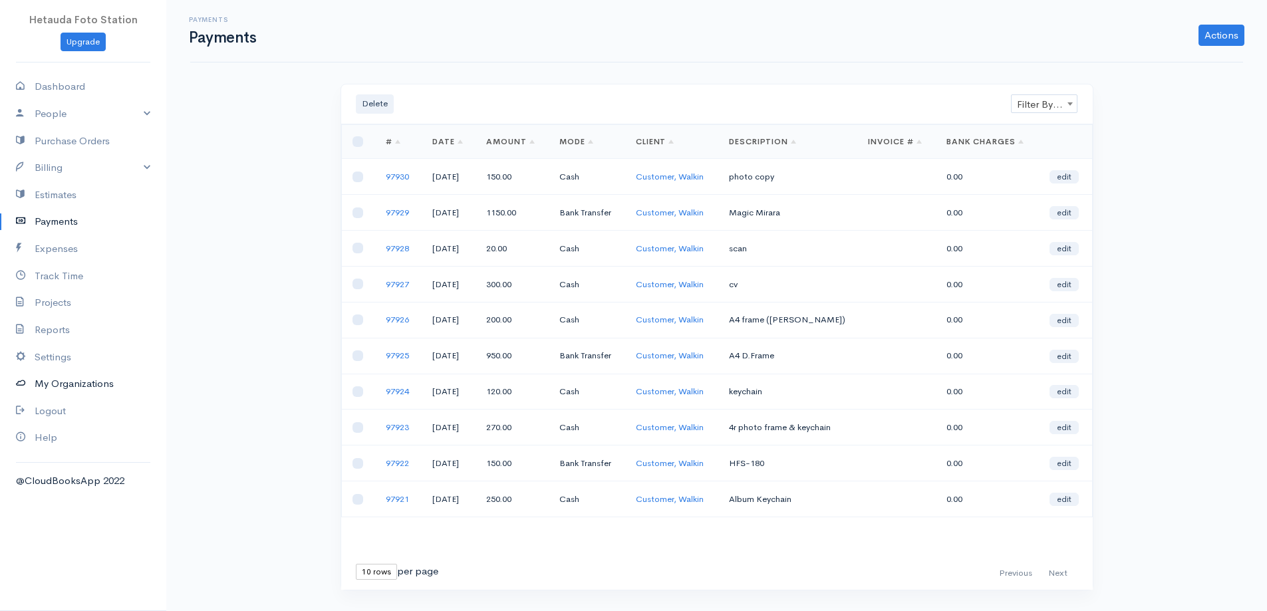
click at [73, 384] on link "My Organizations" at bounding box center [83, 383] width 166 height 27
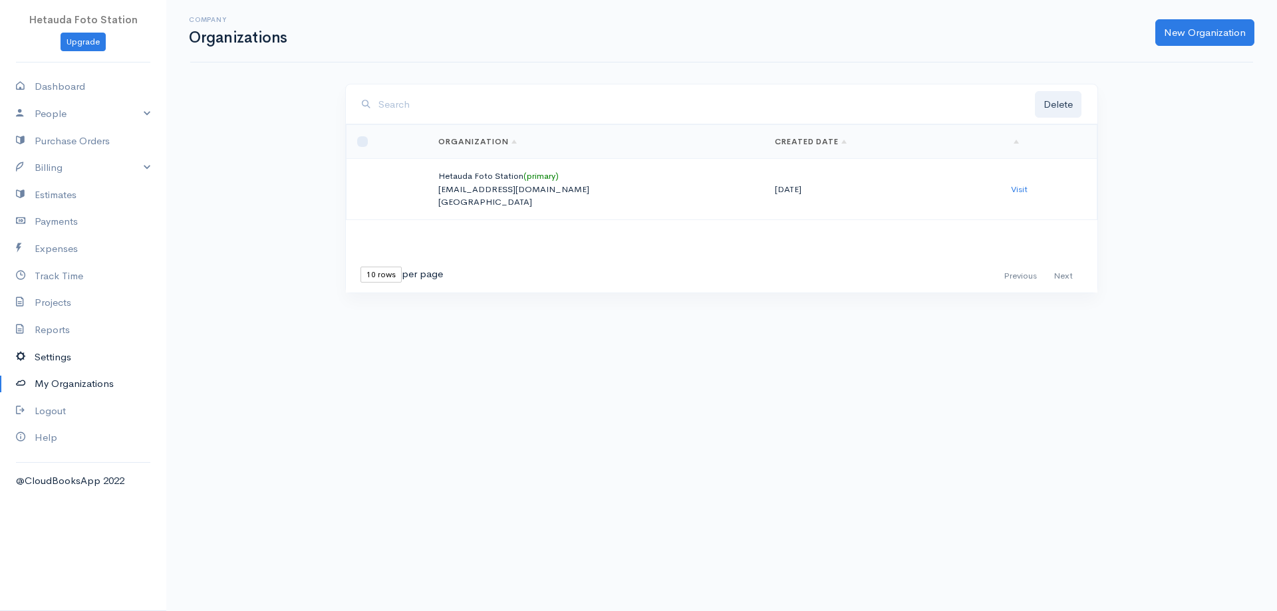
click at [46, 355] on link "Settings" at bounding box center [83, 357] width 166 height 27
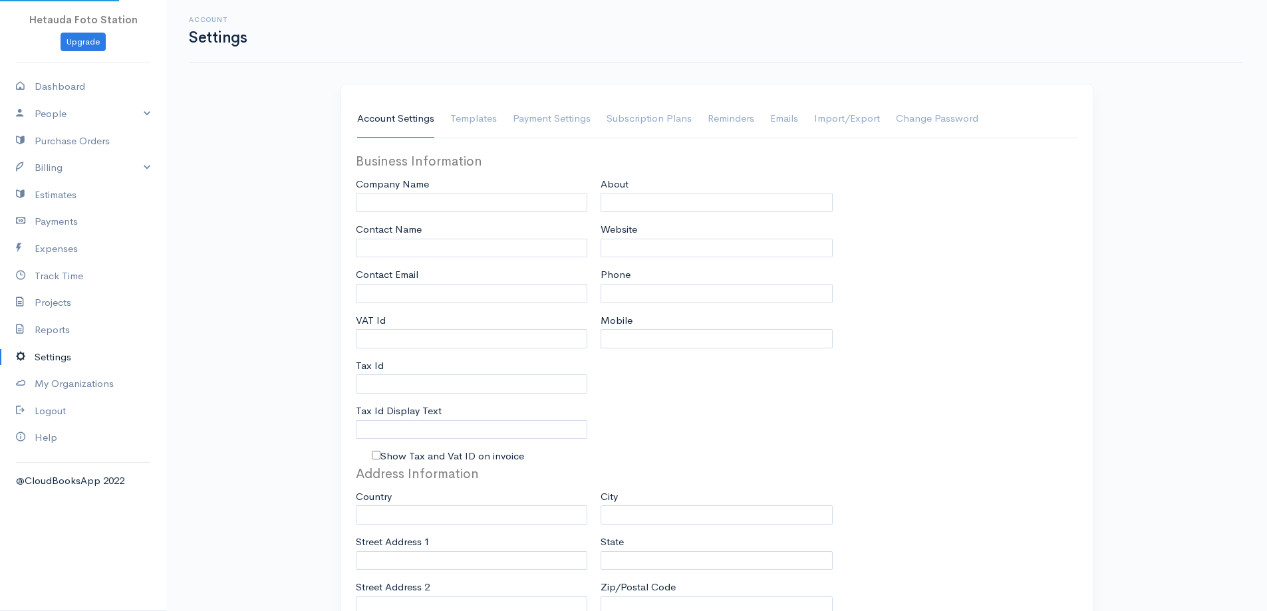
type input "Hetauda%20Foto%20Station"
type input "Hetauda Foto Station"
type input "[EMAIL_ADDRESS][DOMAIN_NAME]"
type input "Tax Id"
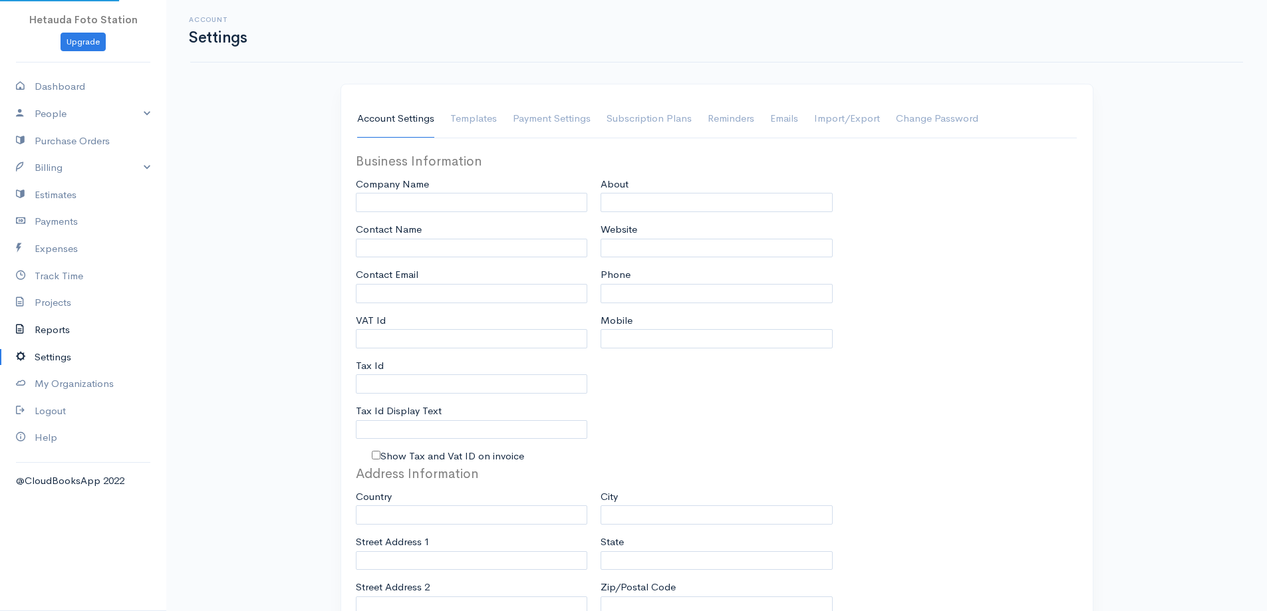
select select
type input "INVOICE"
type input "1"
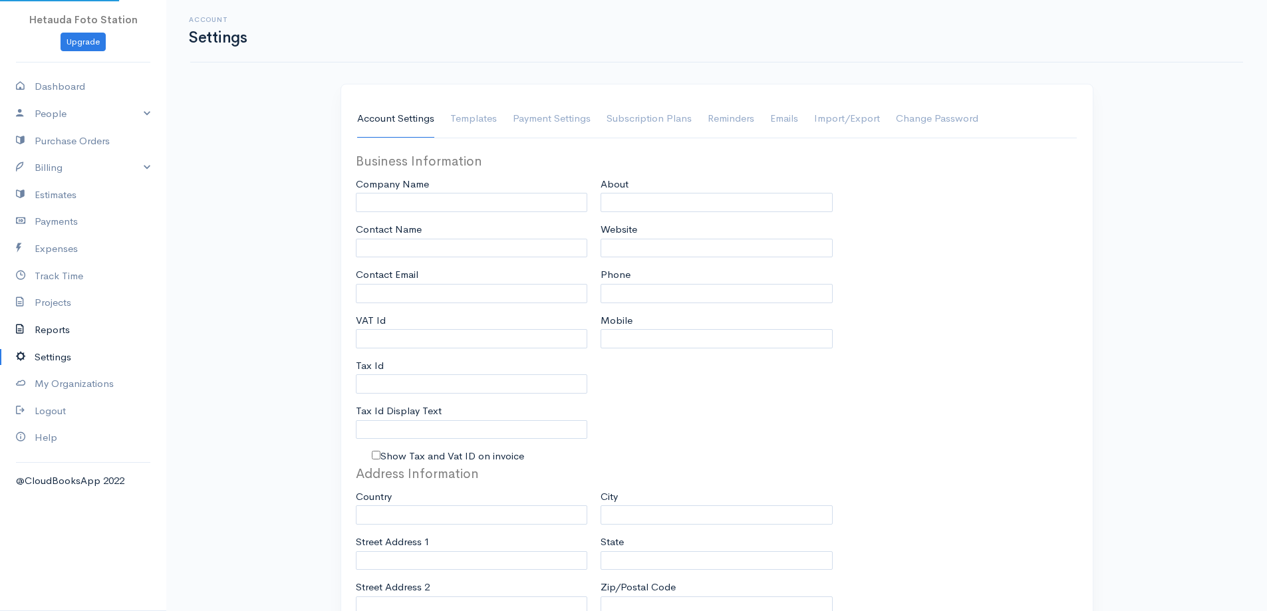
select select "3"
select select "[GEOGRAPHIC_DATA]"
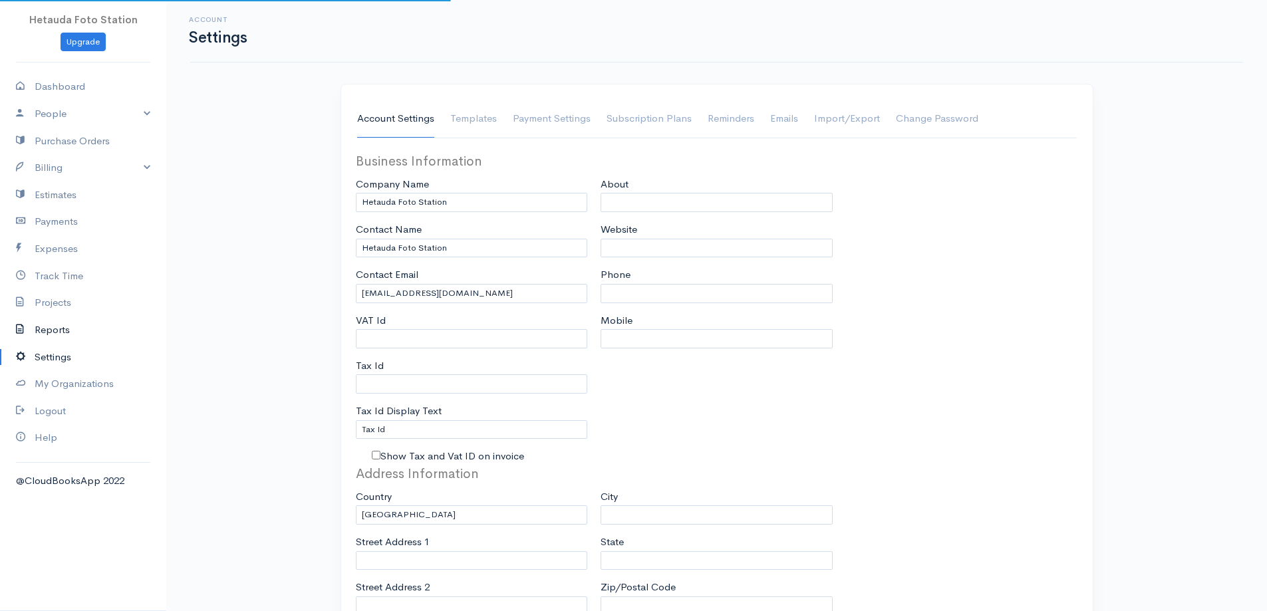
click at [53, 331] on link "Reports" at bounding box center [83, 330] width 166 height 27
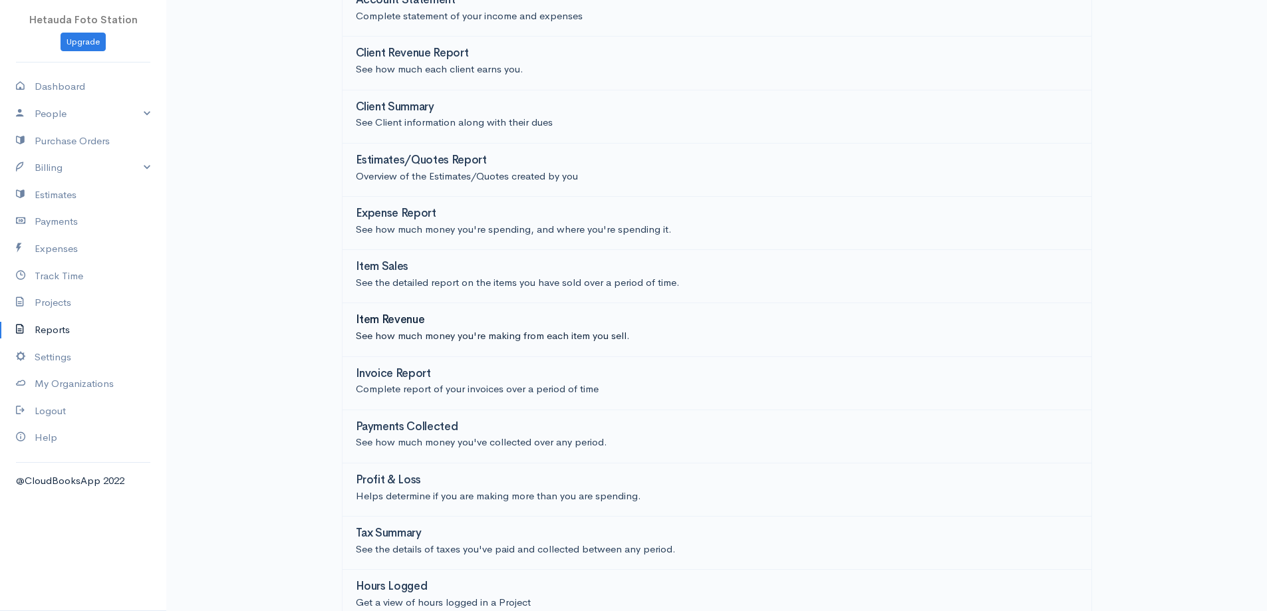
scroll to position [114, 0]
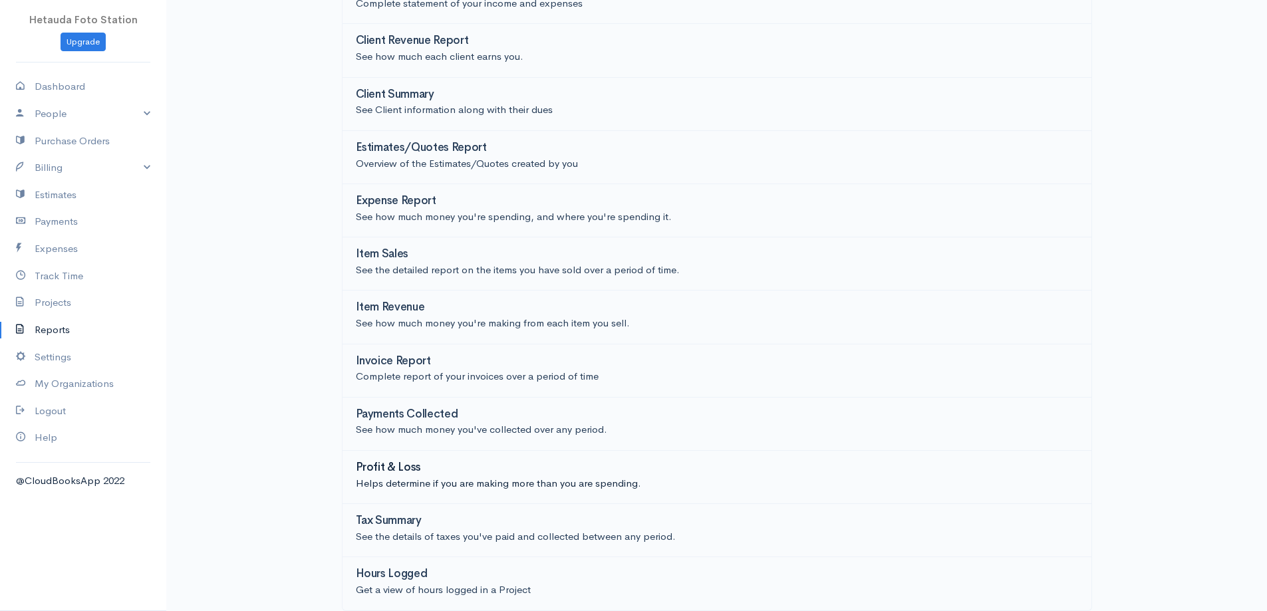
click at [394, 466] on h3 "Profit & Loss" at bounding box center [389, 468] width 66 height 13
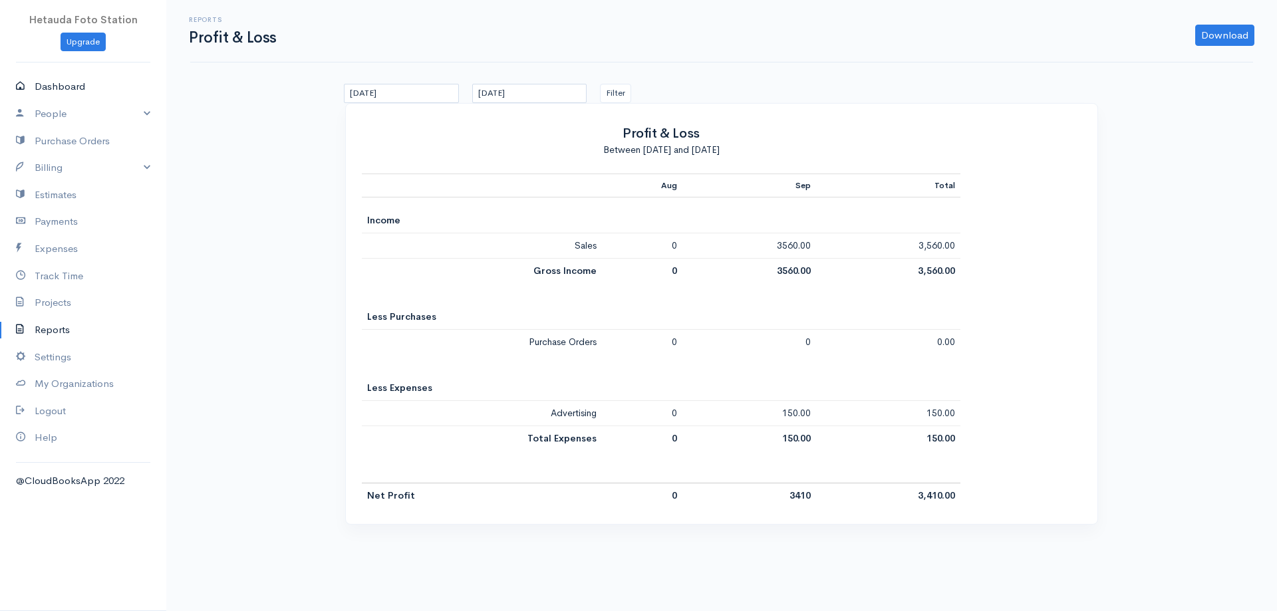
click at [83, 89] on link "Dashboard" at bounding box center [83, 86] width 166 height 27
select select "365"
